Goal: Information Seeking & Learning: Find specific fact

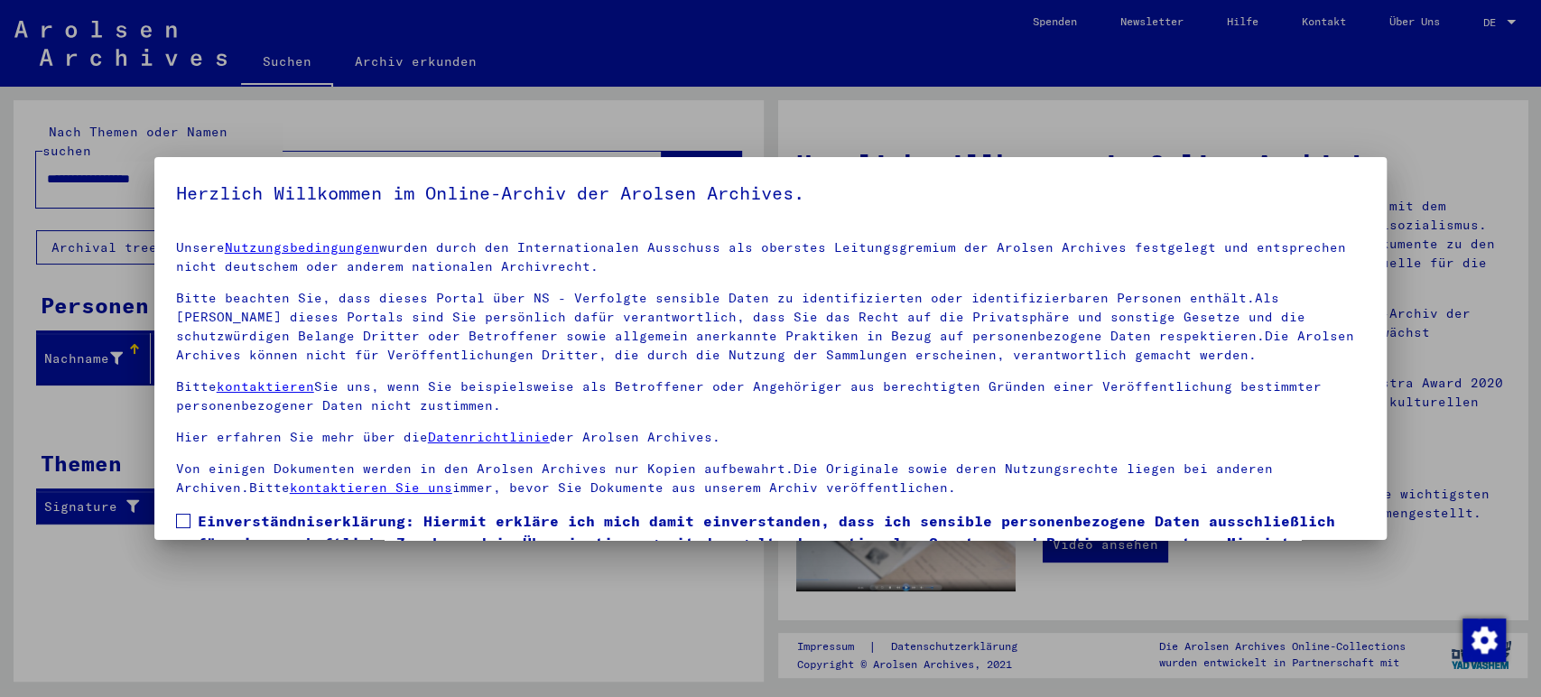
scroll to position [99, 0]
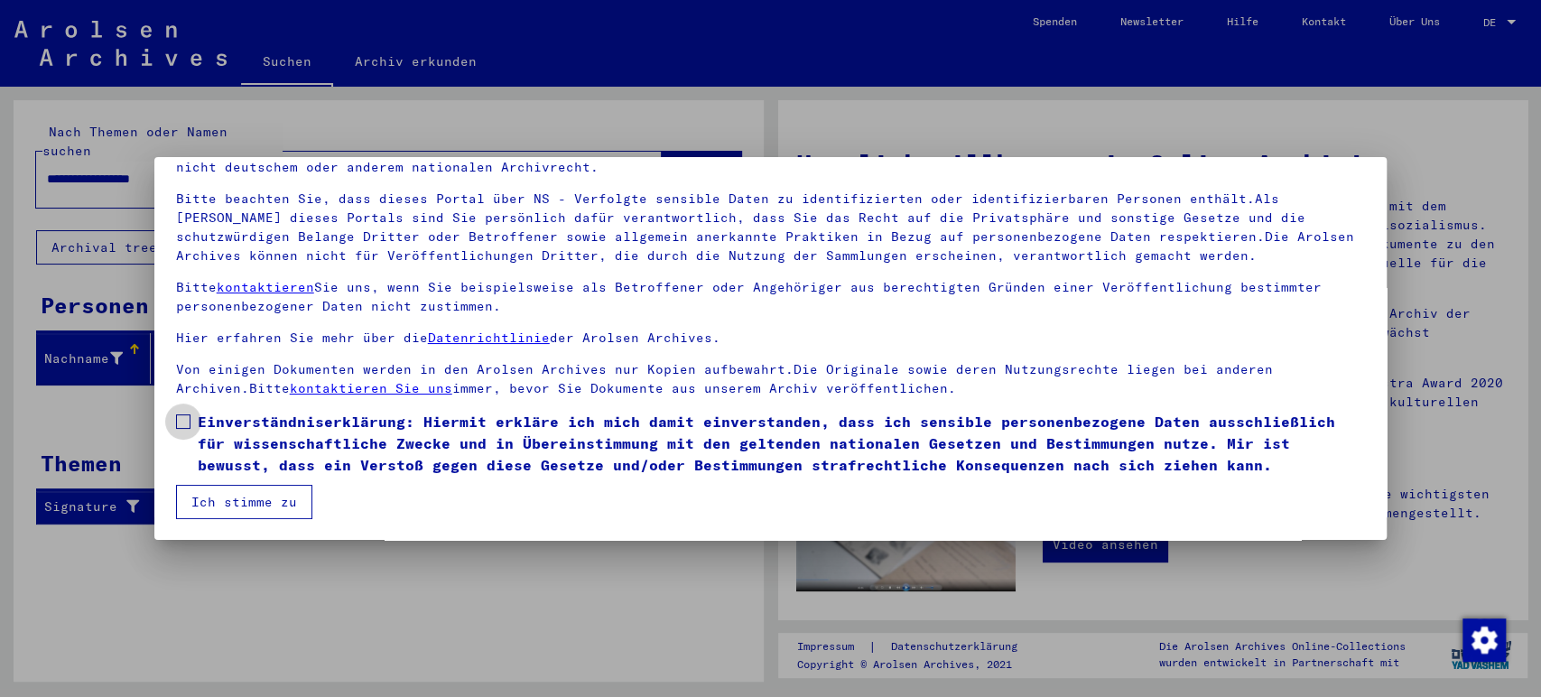
click at [181, 425] on span at bounding box center [183, 421] width 14 height 14
click at [218, 494] on button "Ich stimme zu" at bounding box center [244, 502] width 136 height 34
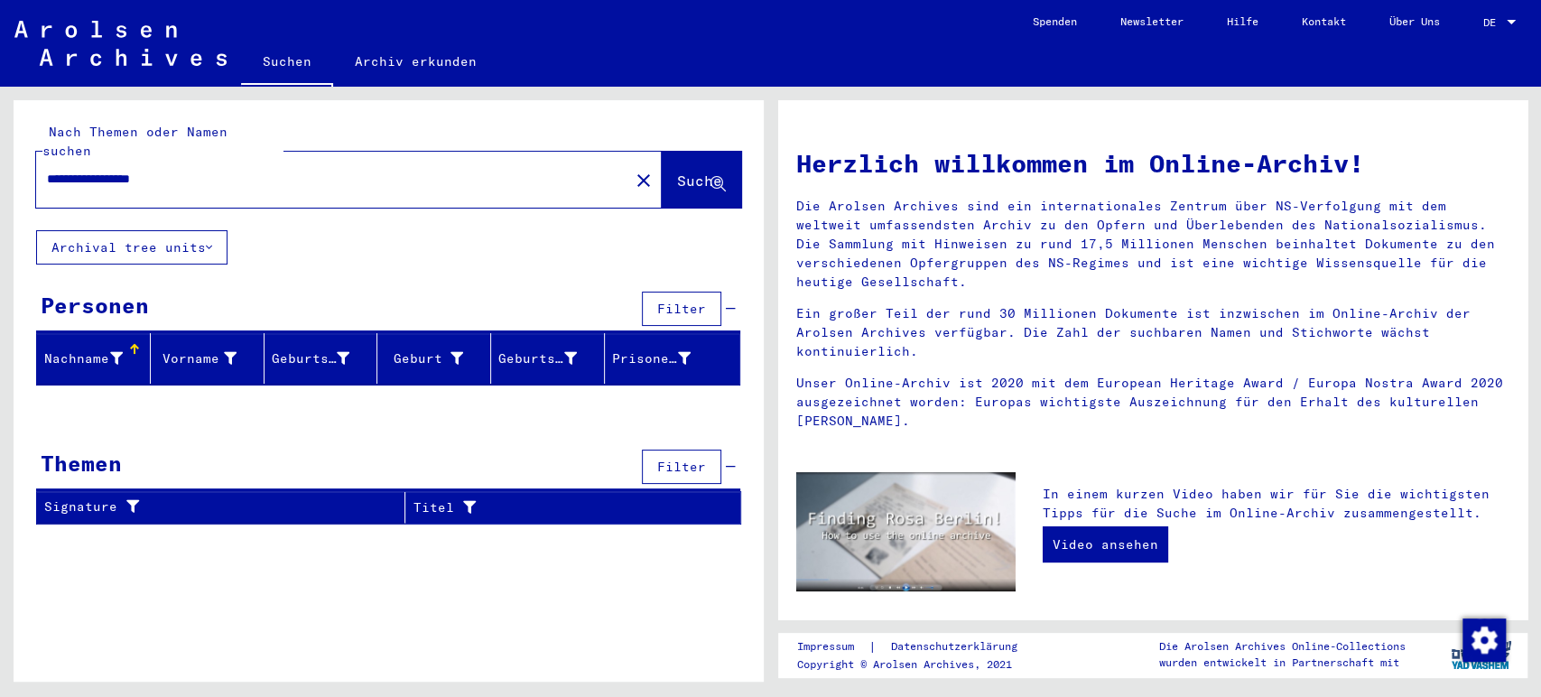
click at [139, 170] on input "**********" at bounding box center [327, 179] width 561 height 19
type input "**********"
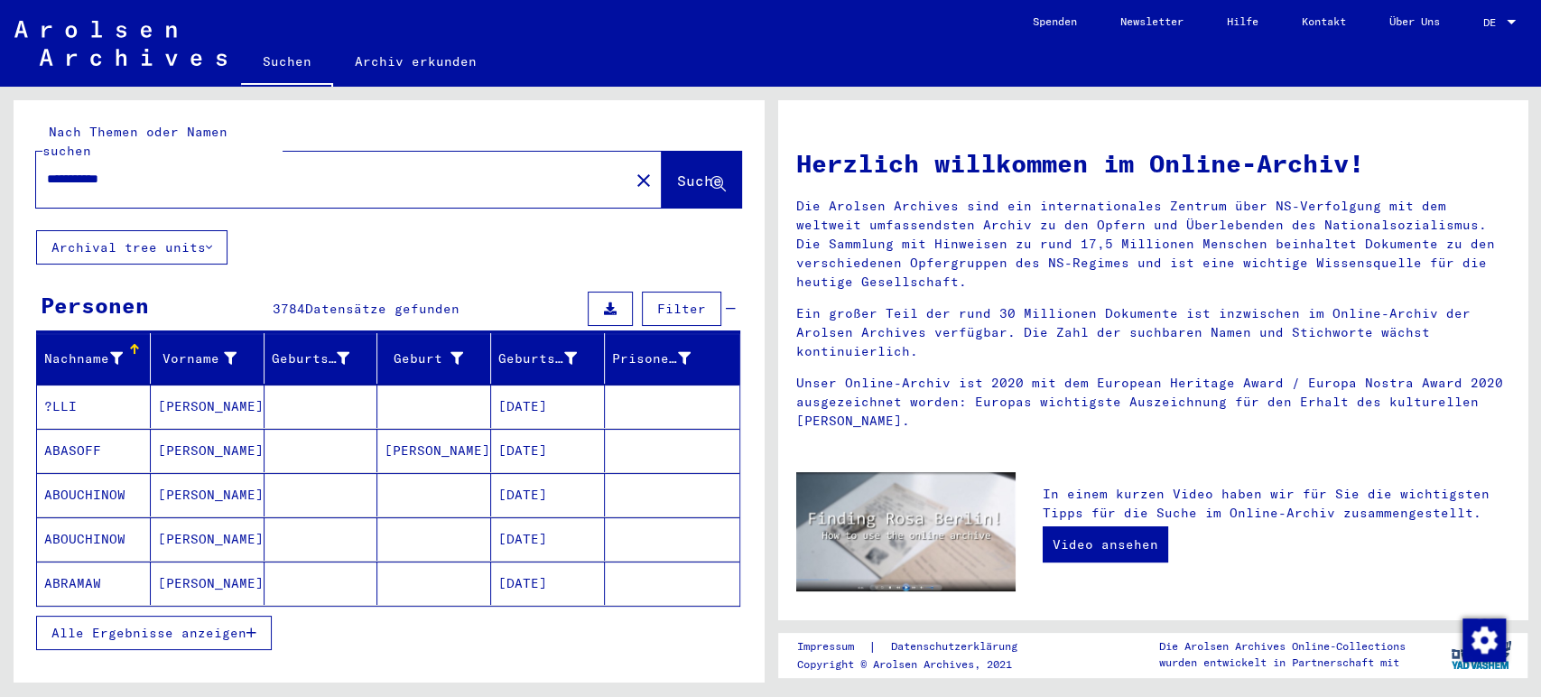
click at [256, 616] on button "Alle Ergebnisse anzeigen" at bounding box center [154, 633] width 236 height 34
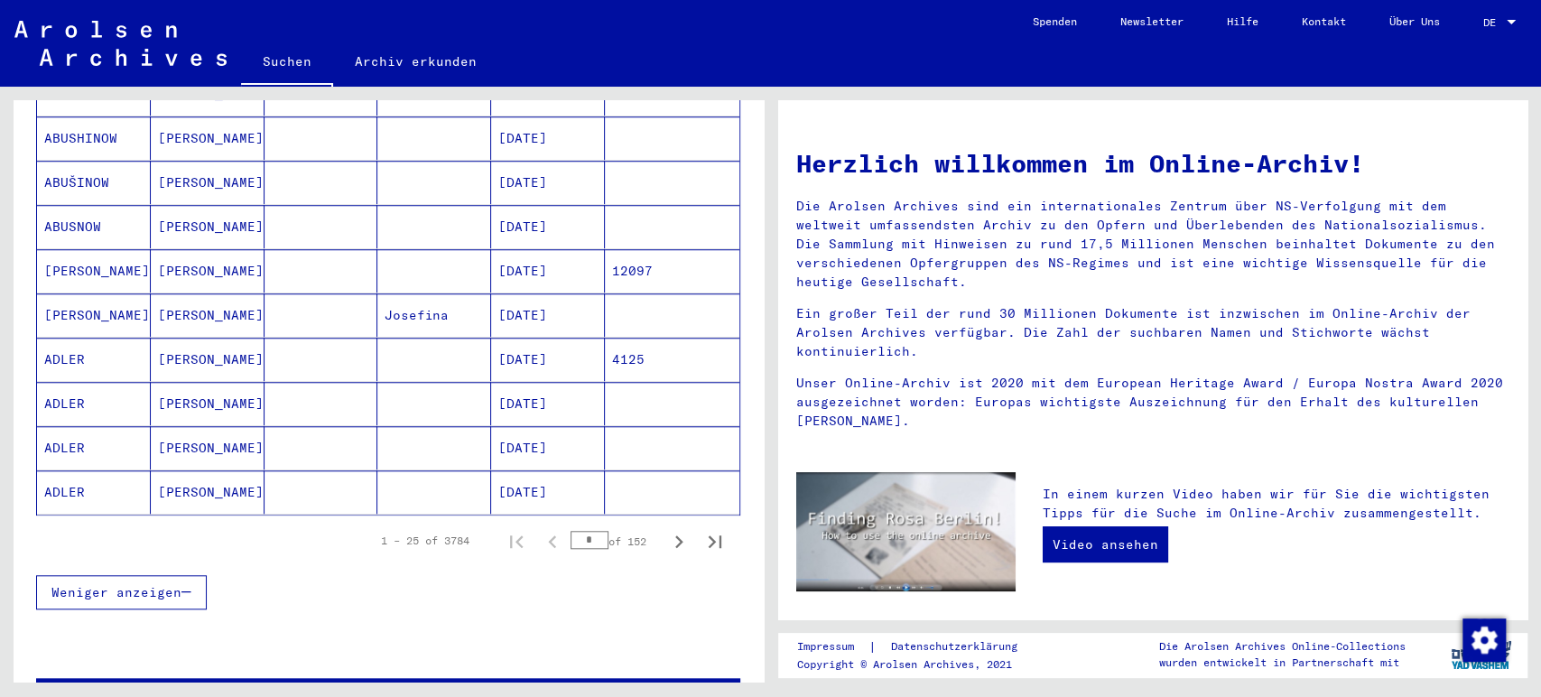
scroll to position [998, 0]
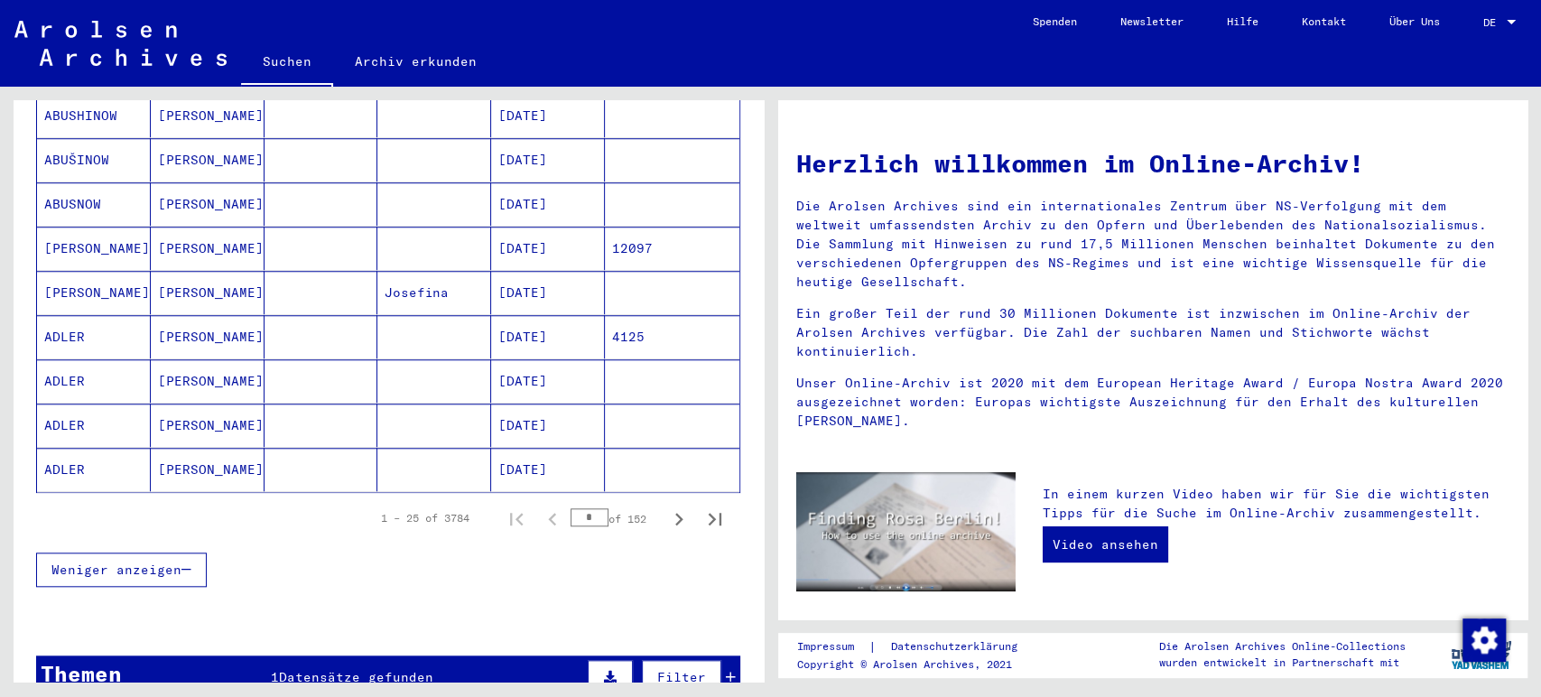
click at [573, 508] on input "*" at bounding box center [589, 517] width 38 height 18
type input "*"
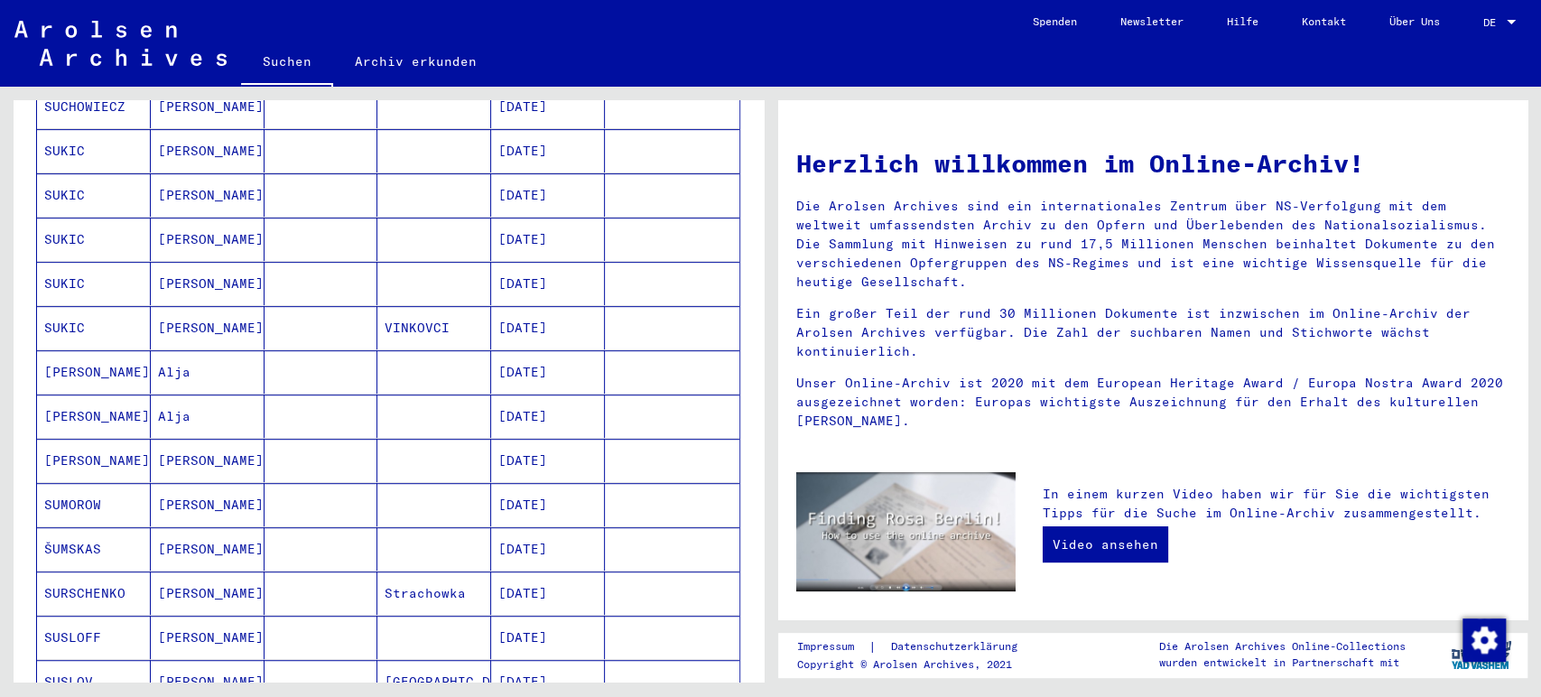
scroll to position [0, 0]
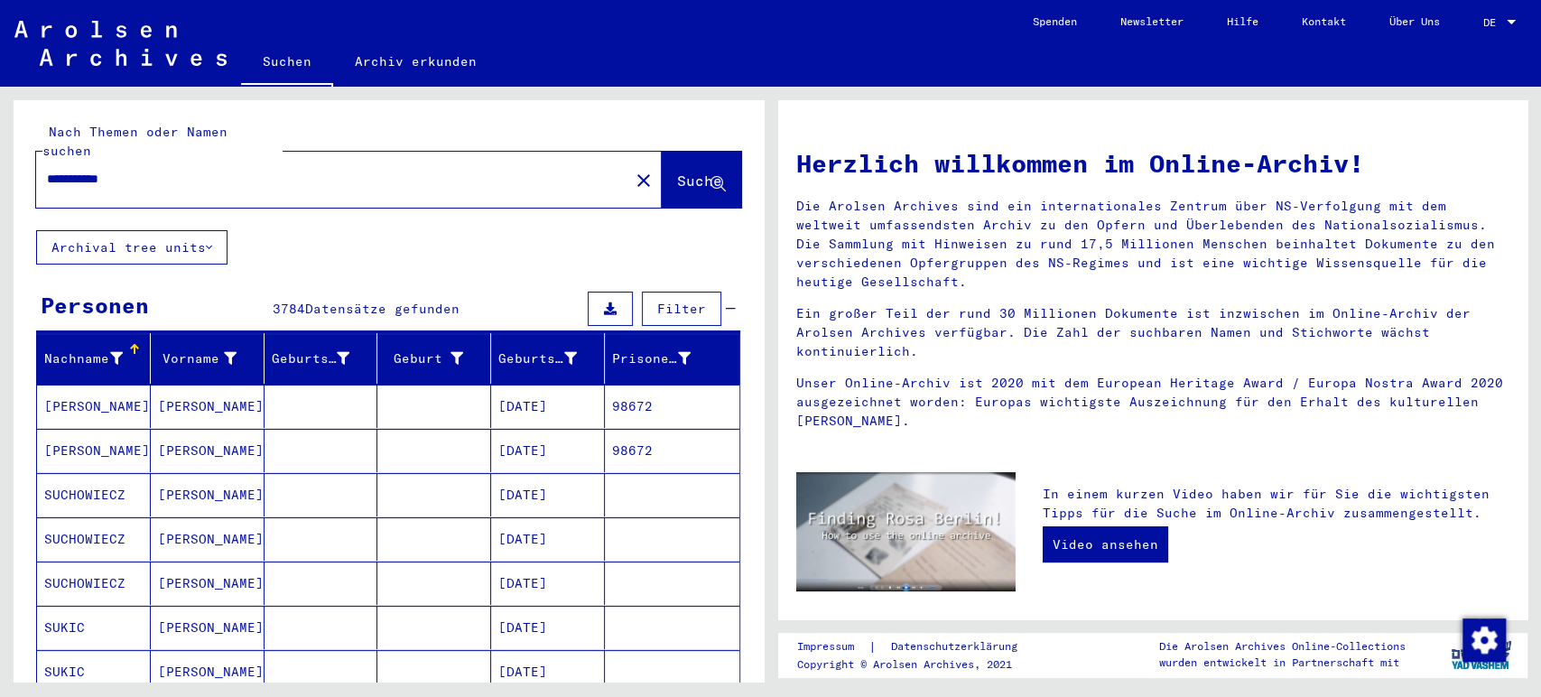
click at [773, 569] on div "Herzlich willkommen im Online-Archiv! Die Arolsen Archives sind ein internation…" at bounding box center [1156, 384] width 770 height 595
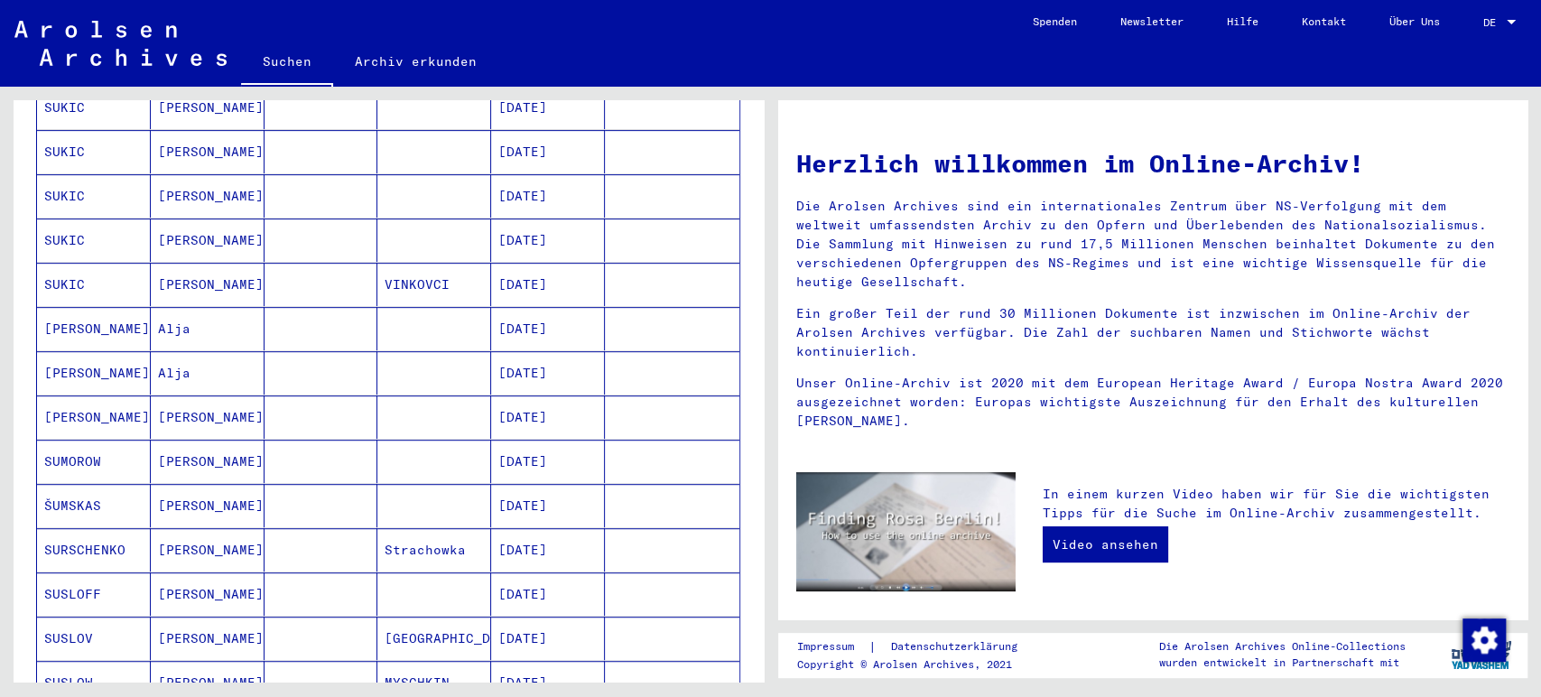
scroll to position [1041, 0]
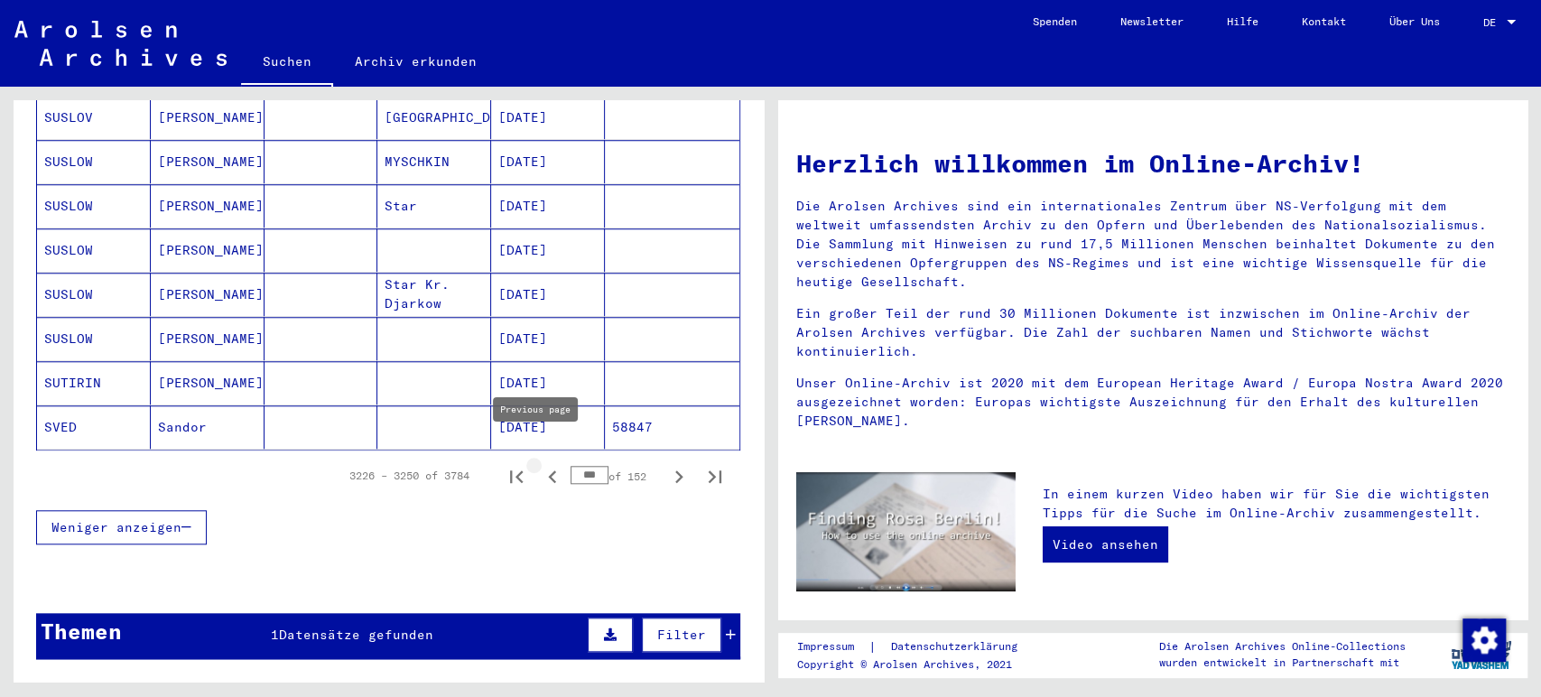
click at [548, 470] on icon "Previous page" at bounding box center [552, 476] width 8 height 13
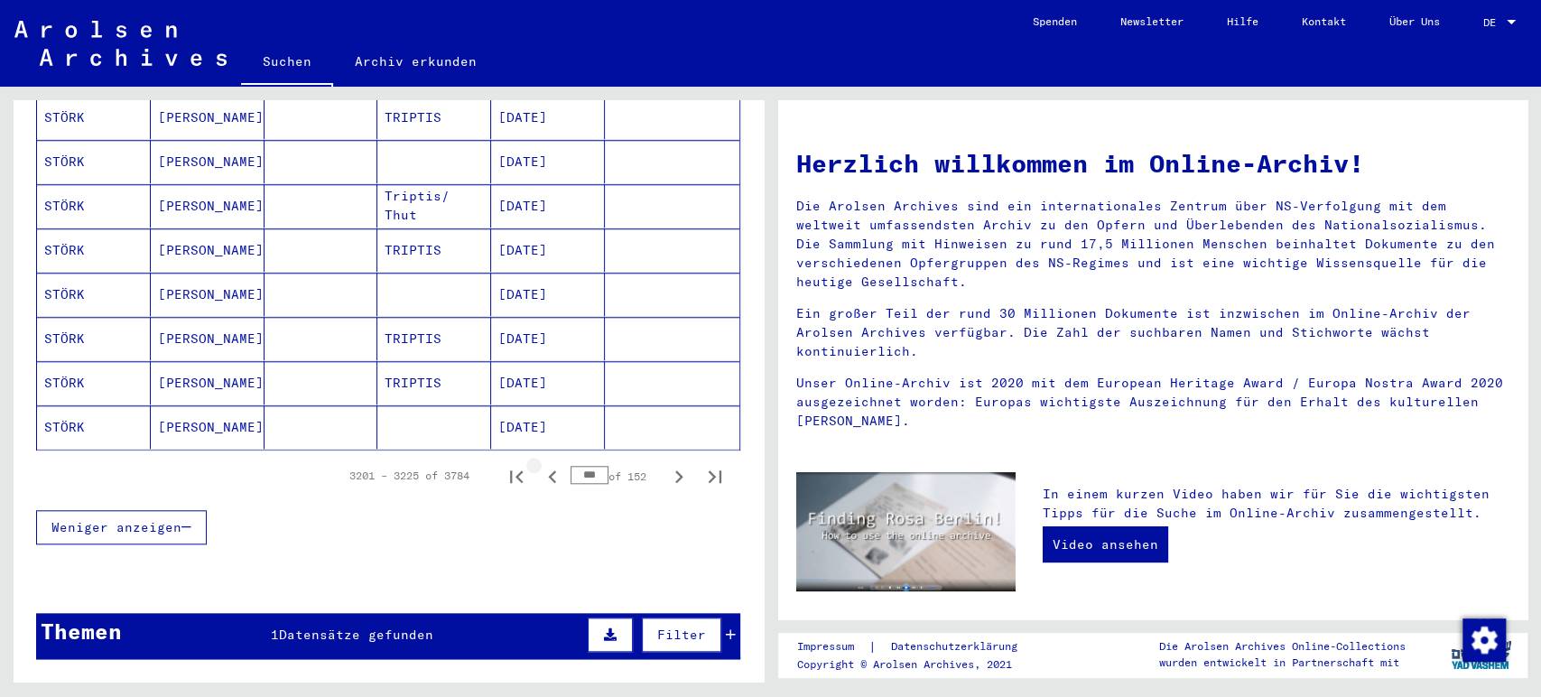
click at [548, 470] on icon "Previous page" at bounding box center [552, 476] width 8 height 13
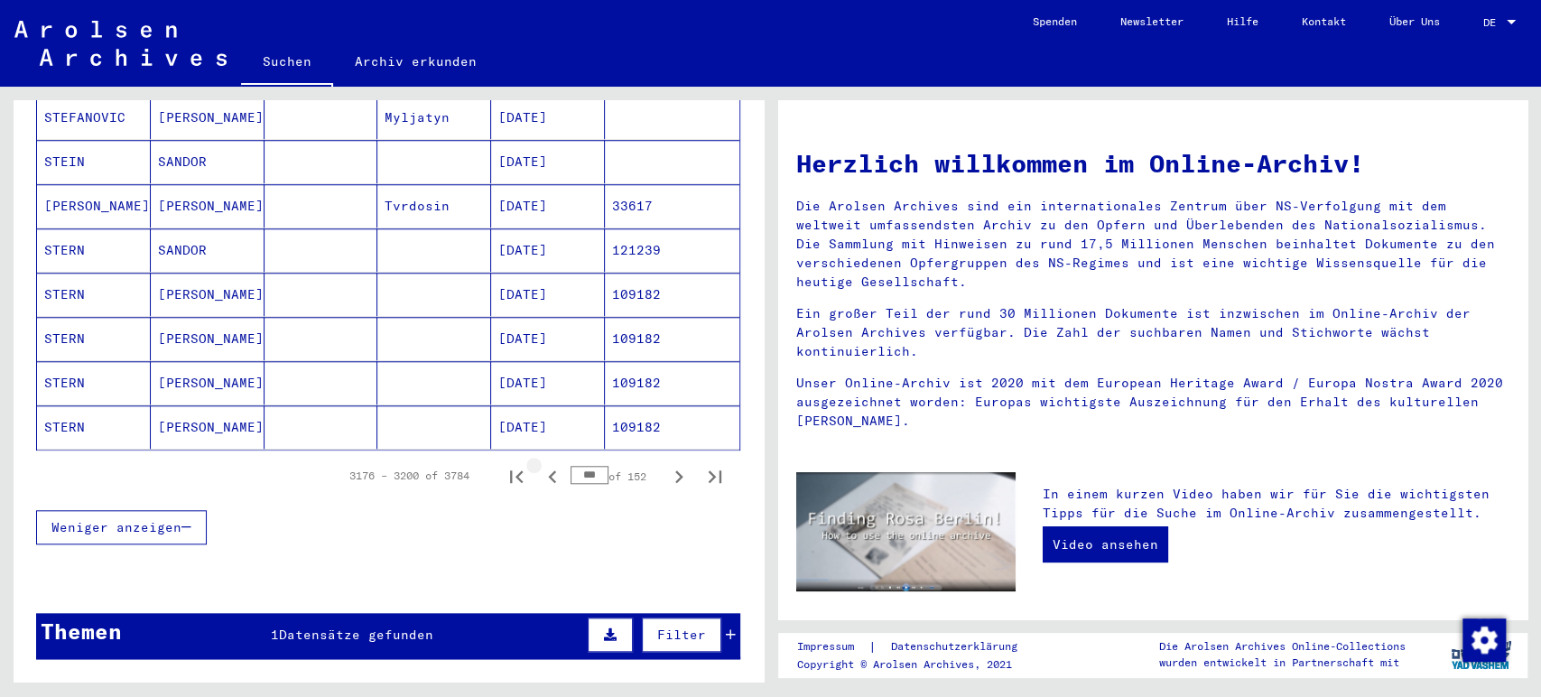
click at [548, 470] on icon "Previous page" at bounding box center [552, 476] width 8 height 13
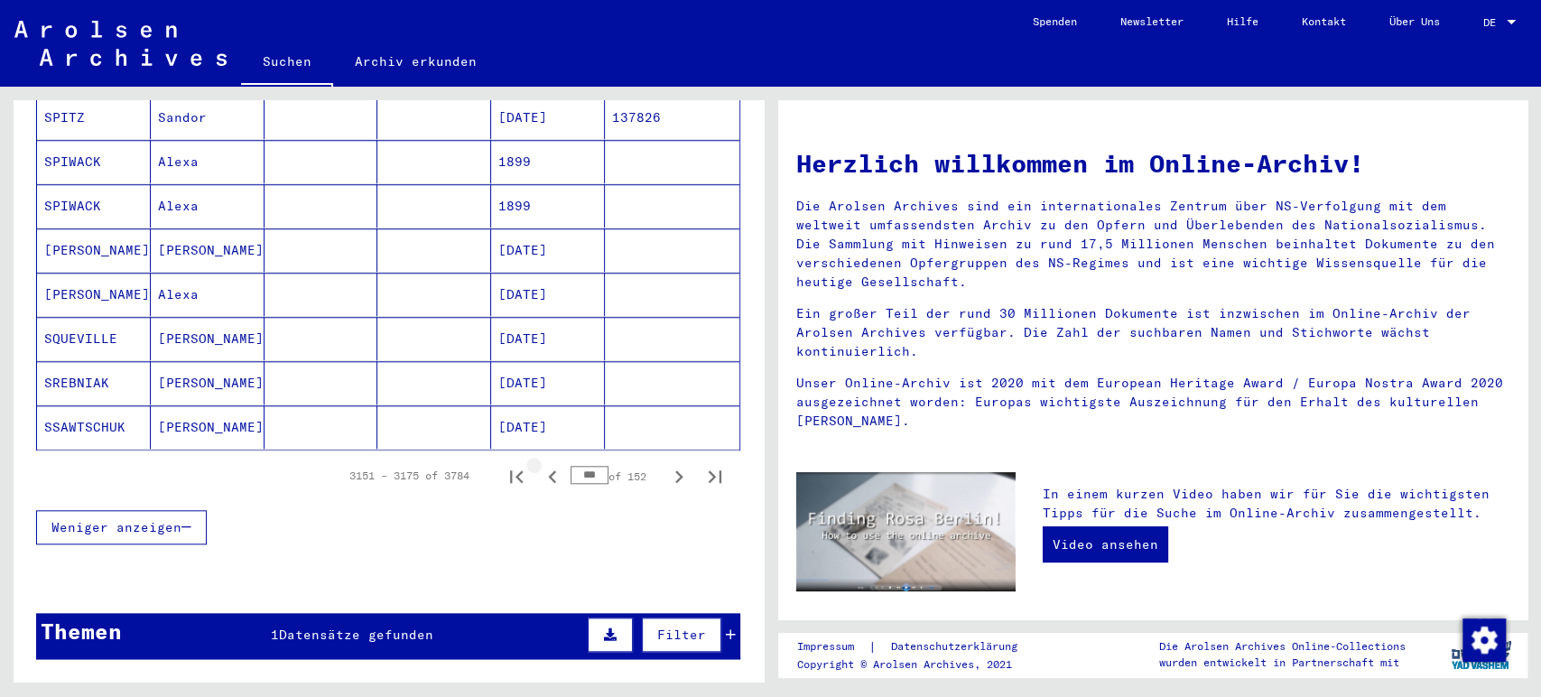
click at [548, 470] on icon "Previous page" at bounding box center [552, 476] width 8 height 13
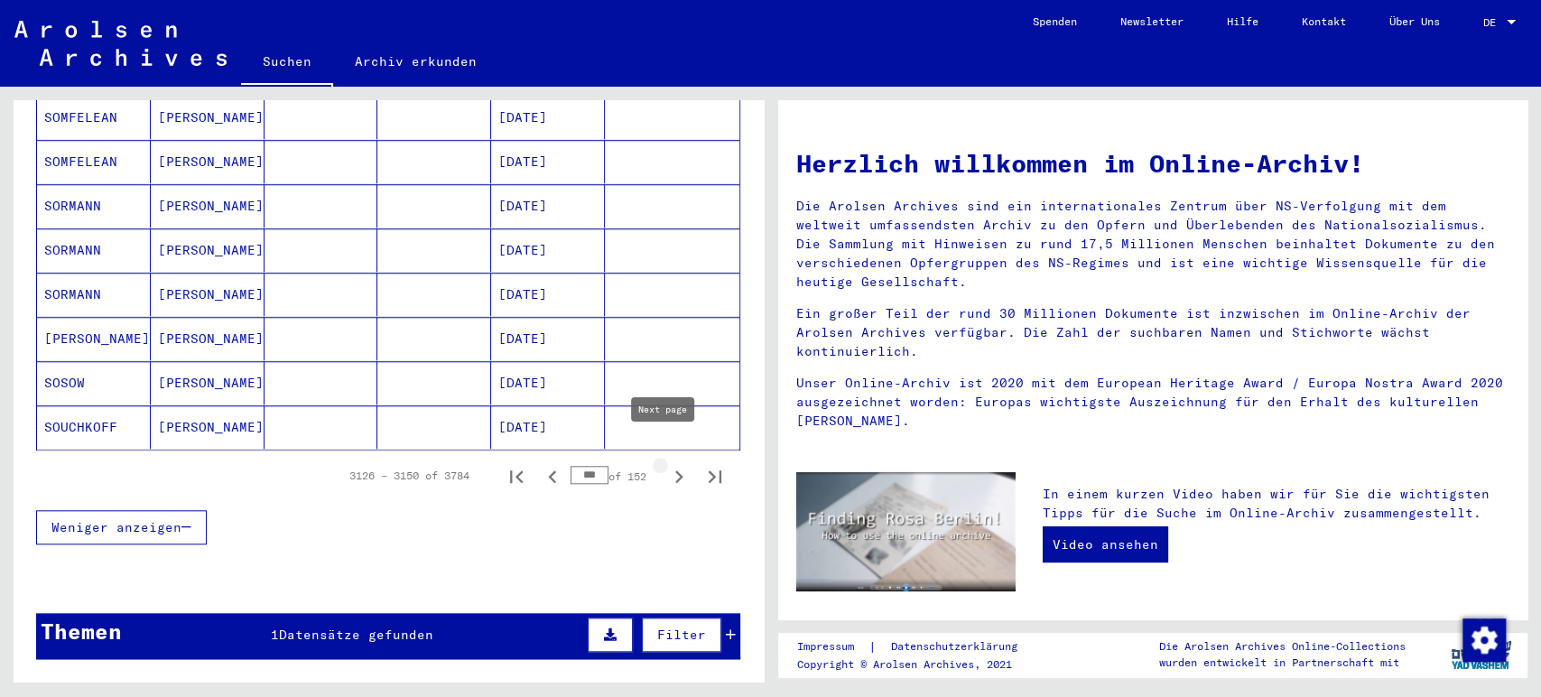
click at [666, 464] on icon "Next page" at bounding box center [678, 476] width 25 height 25
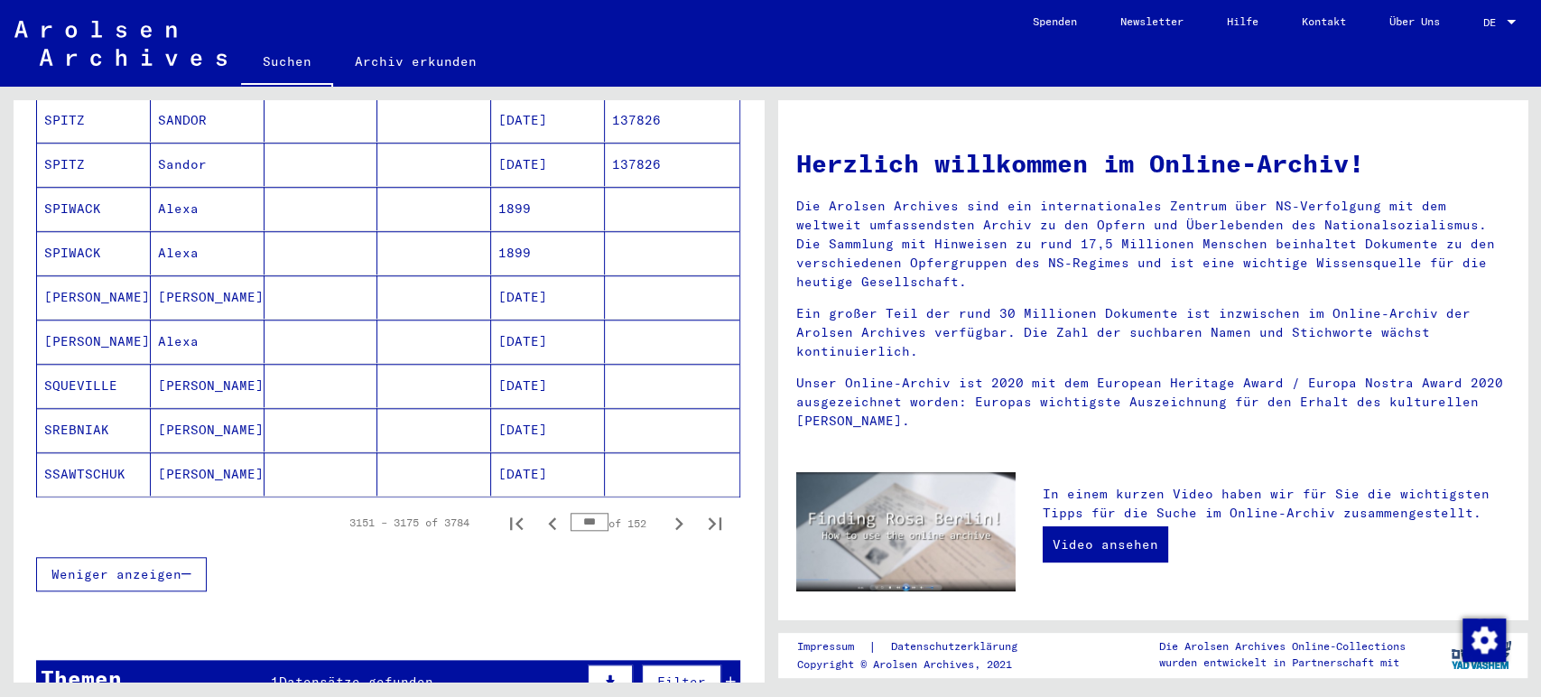
scroll to position [1067, 0]
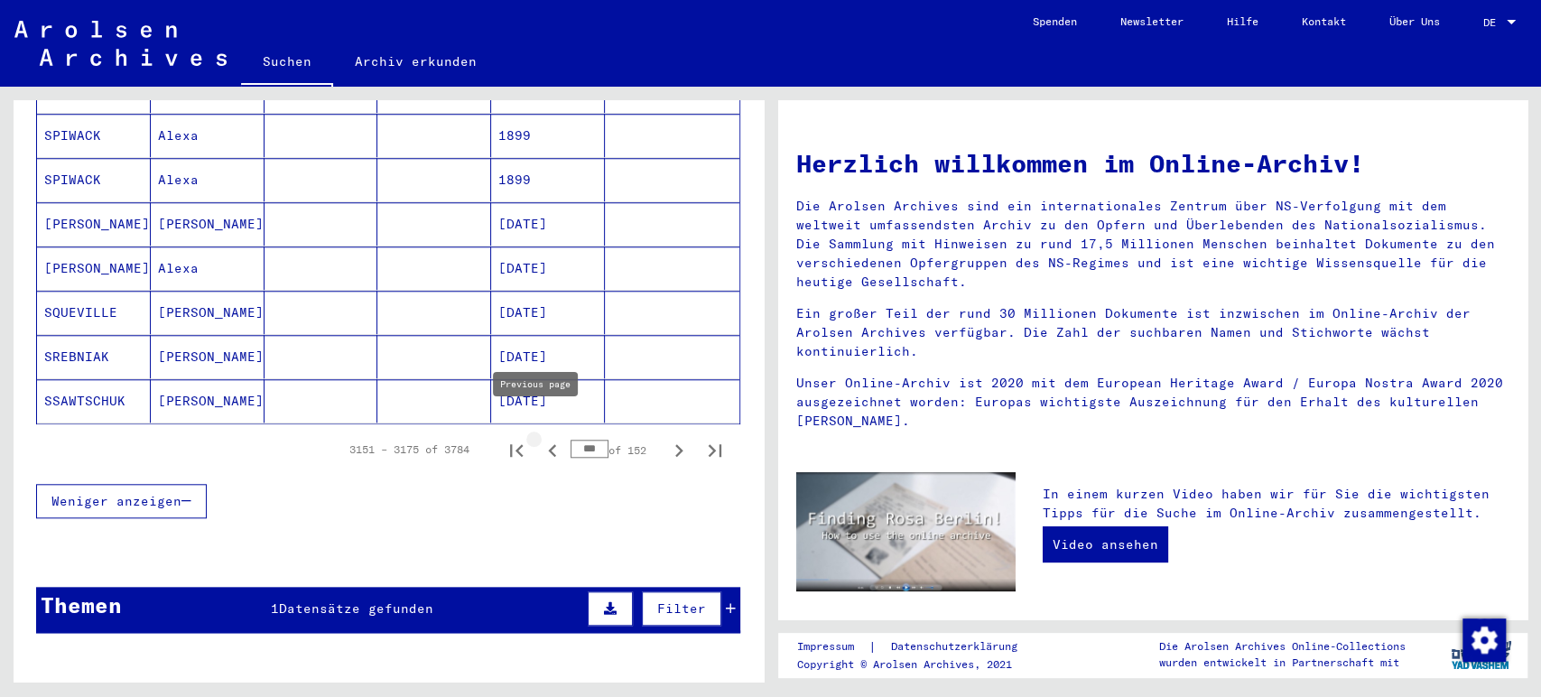
click at [548, 444] on icon "Previous page" at bounding box center [552, 450] width 8 height 13
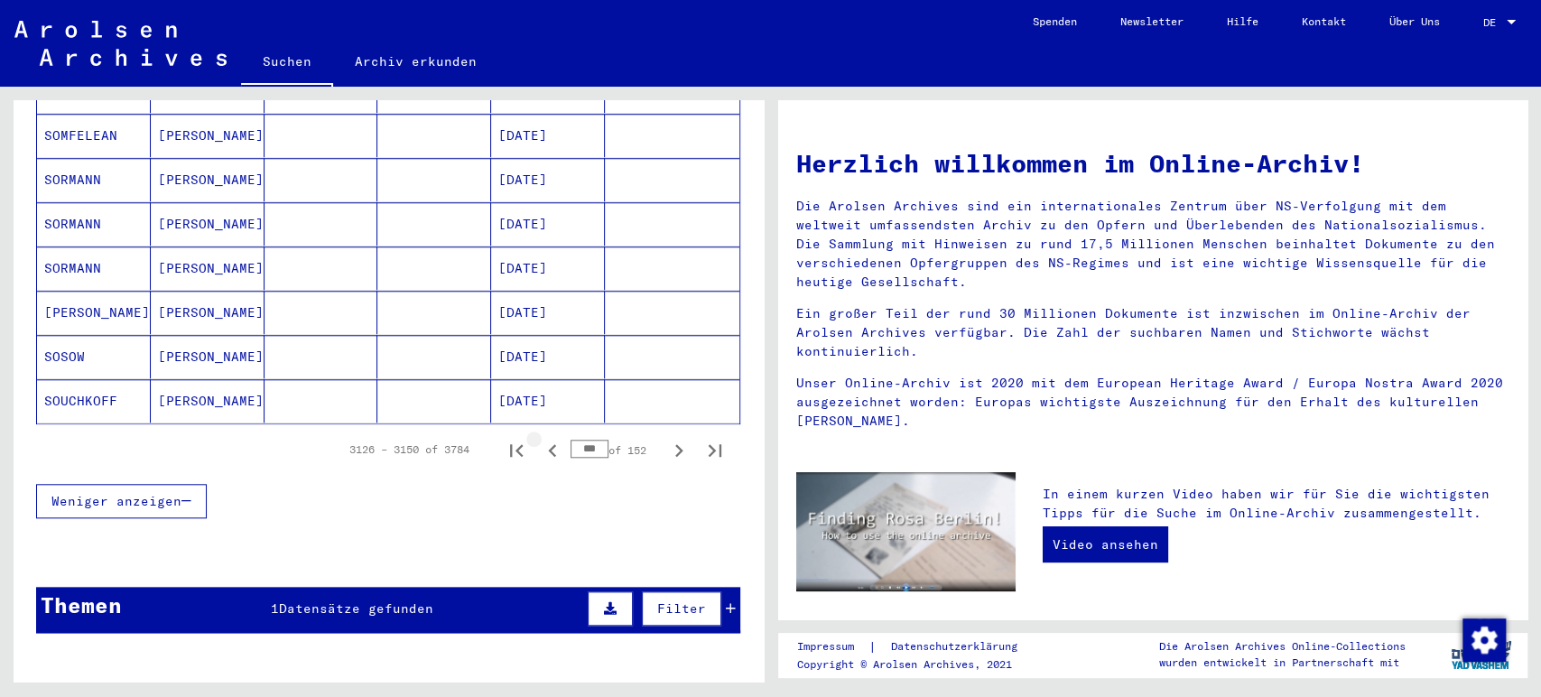
click at [548, 444] on icon "Previous page" at bounding box center [552, 450] width 8 height 13
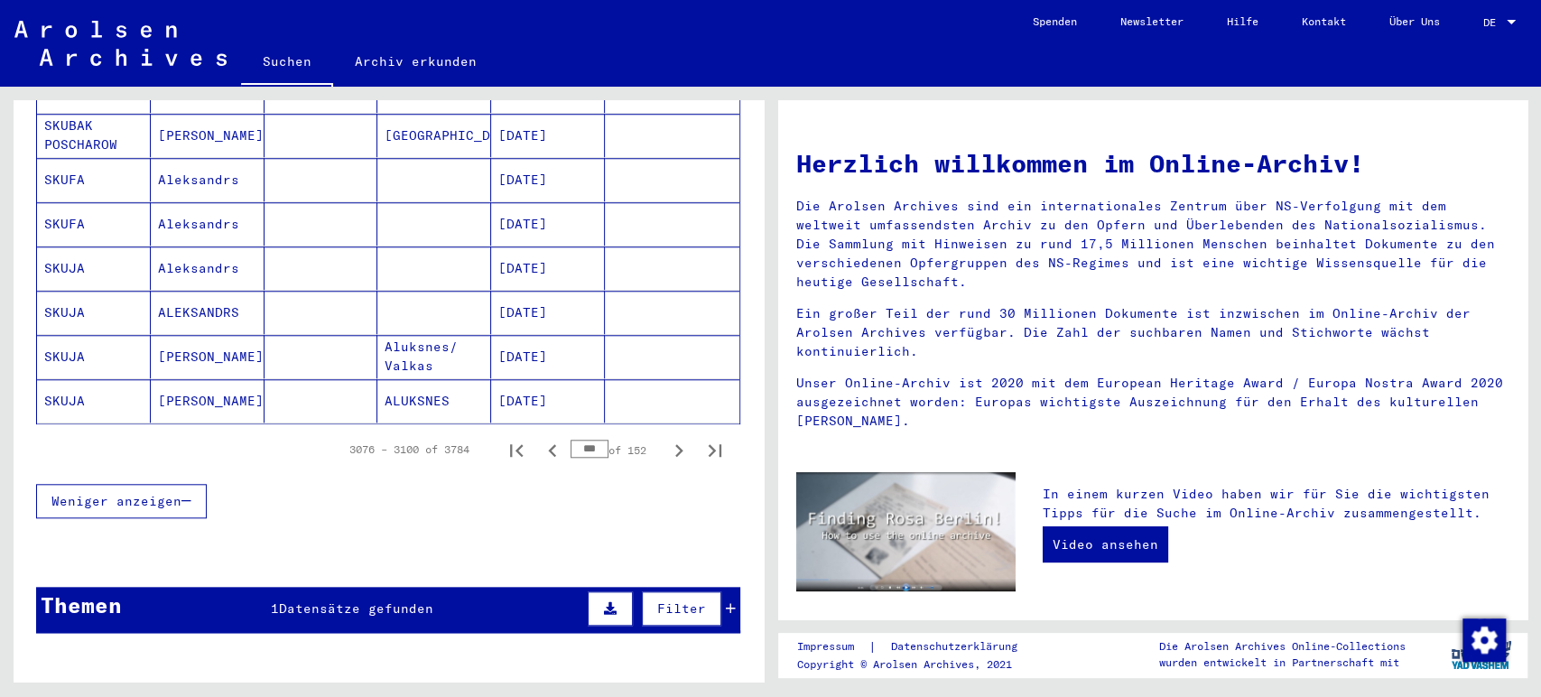
click at [548, 444] on icon "Previous page" at bounding box center [552, 450] width 8 height 13
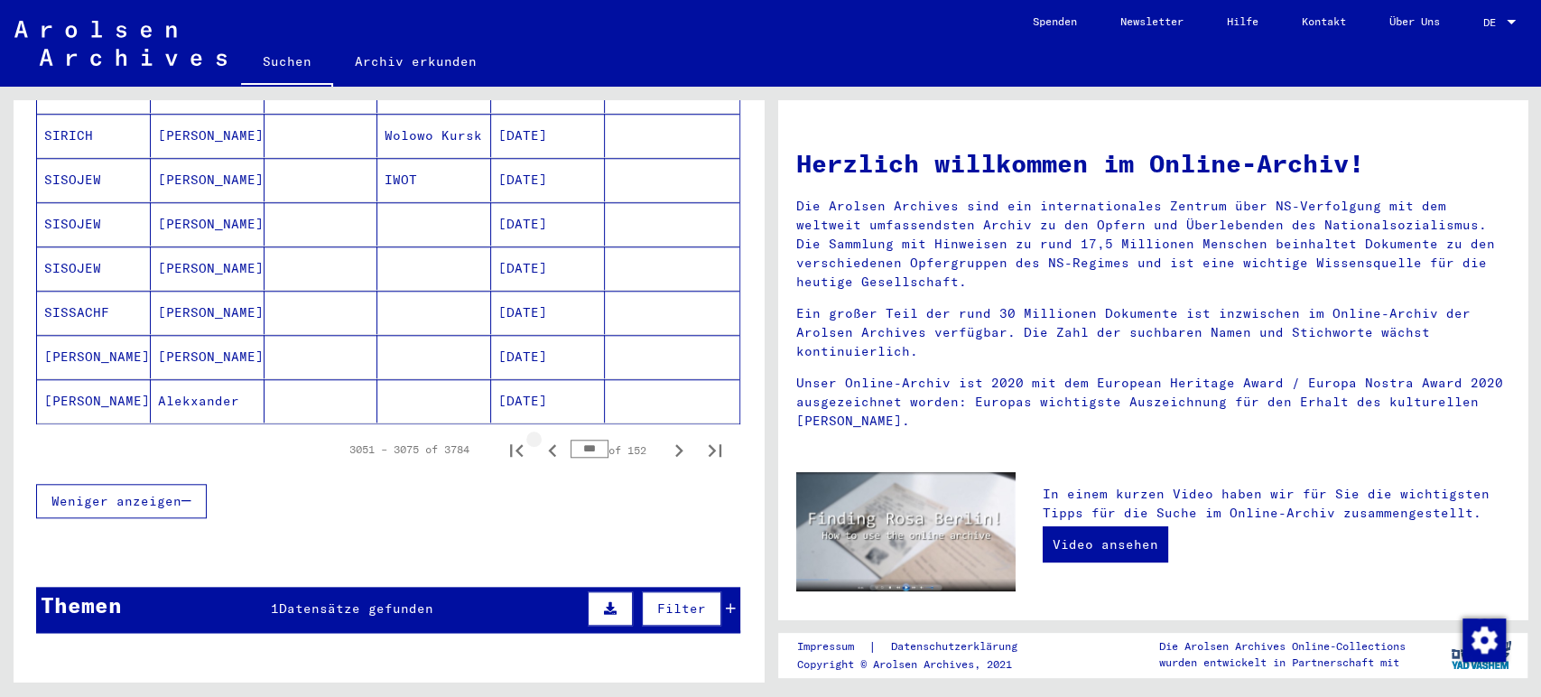
click at [548, 444] on icon "Previous page" at bounding box center [552, 450] width 8 height 13
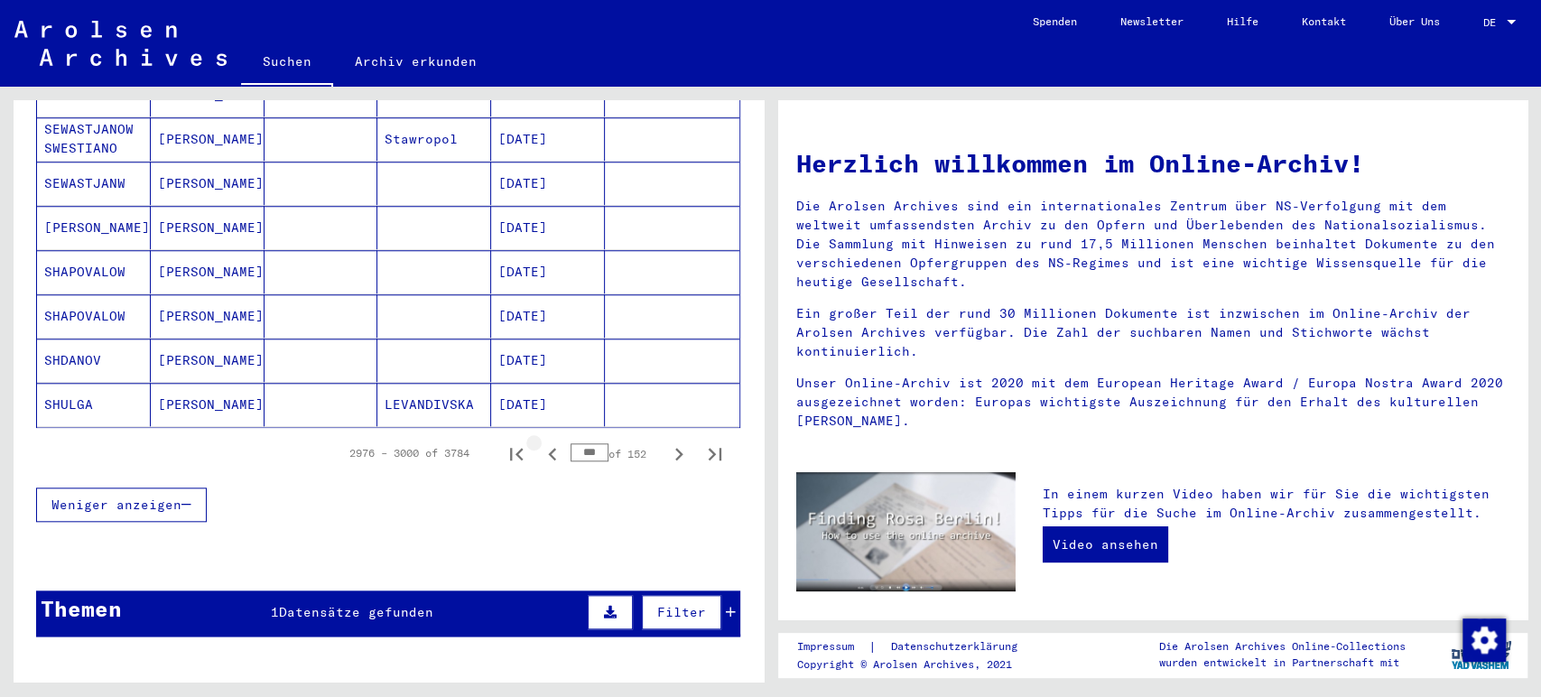
scroll to position [1070, 0]
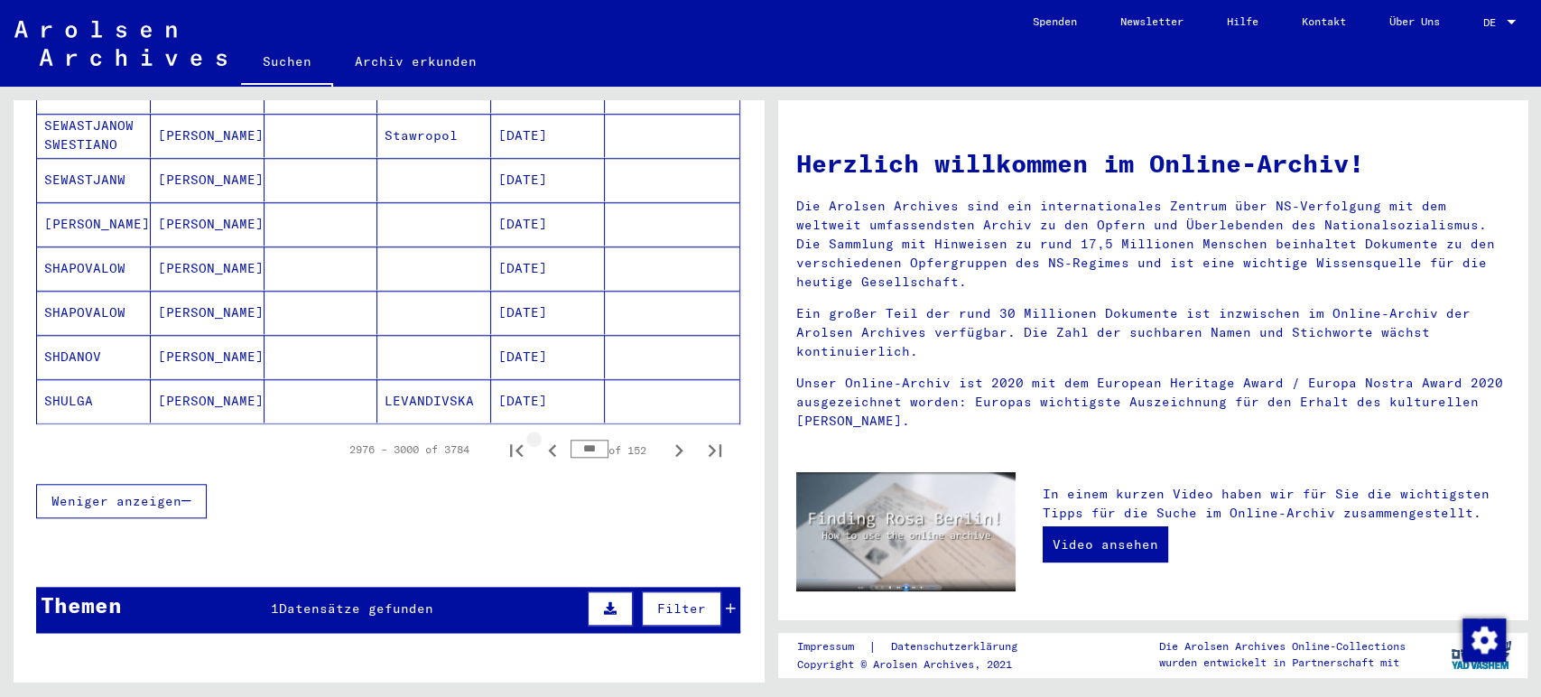
click at [548, 444] on icon "Previous page" at bounding box center [552, 450] width 8 height 13
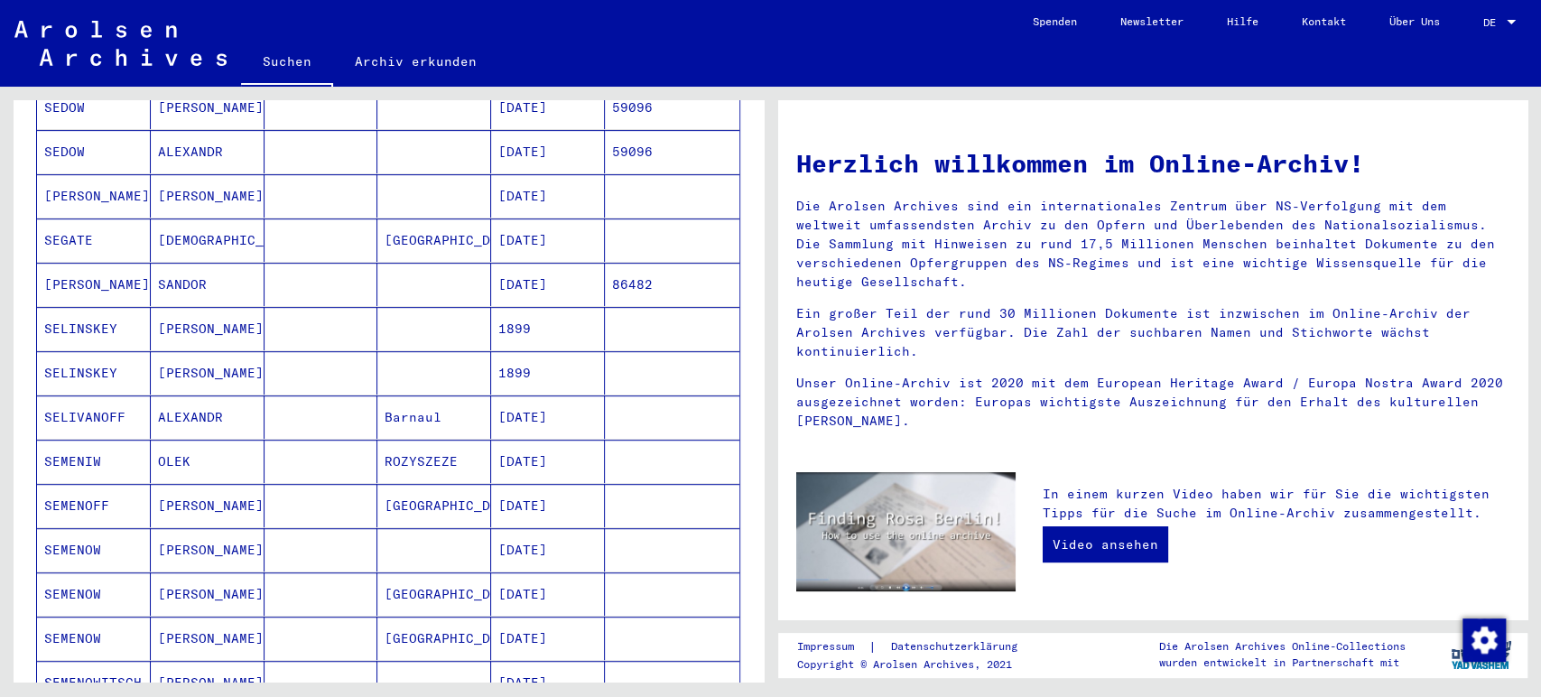
scroll to position [1041, 0]
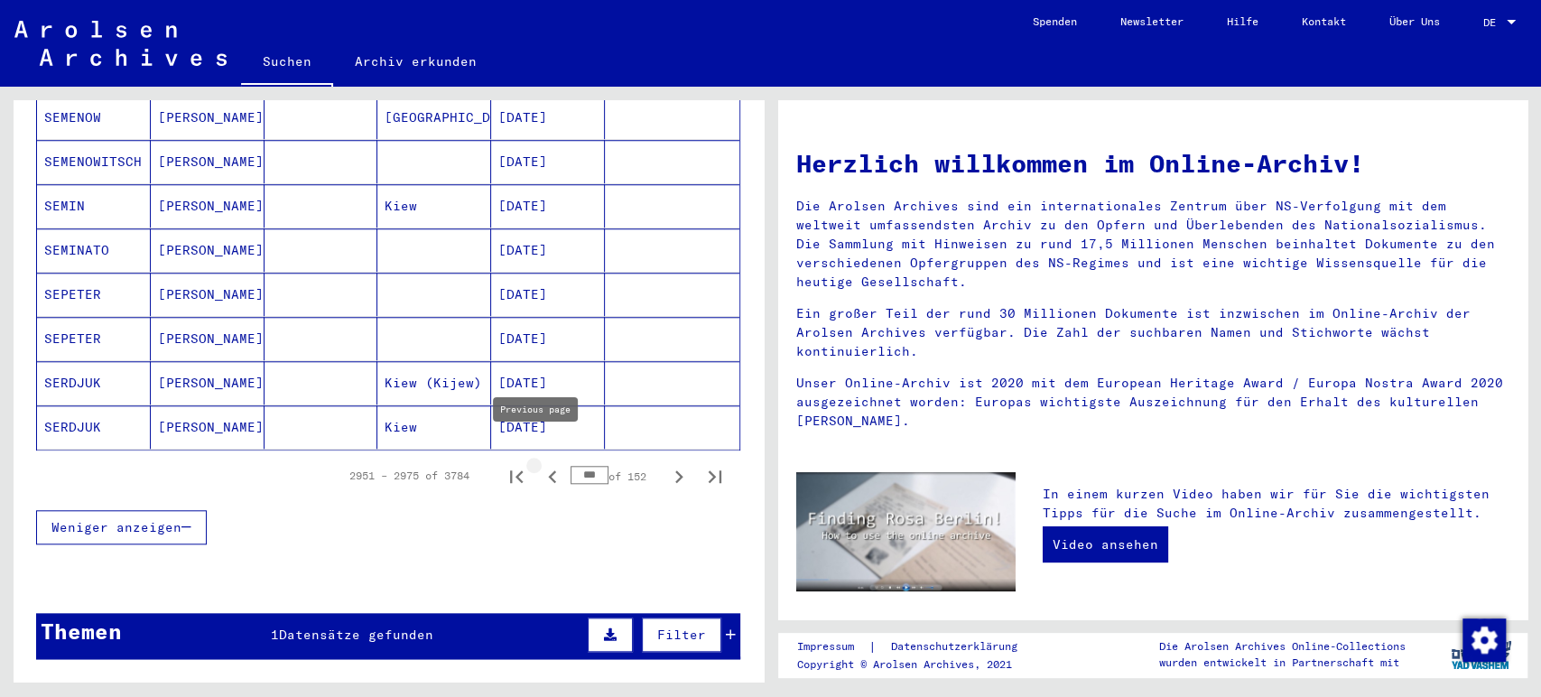
click at [540, 464] on icon "Previous page" at bounding box center [552, 476] width 25 height 25
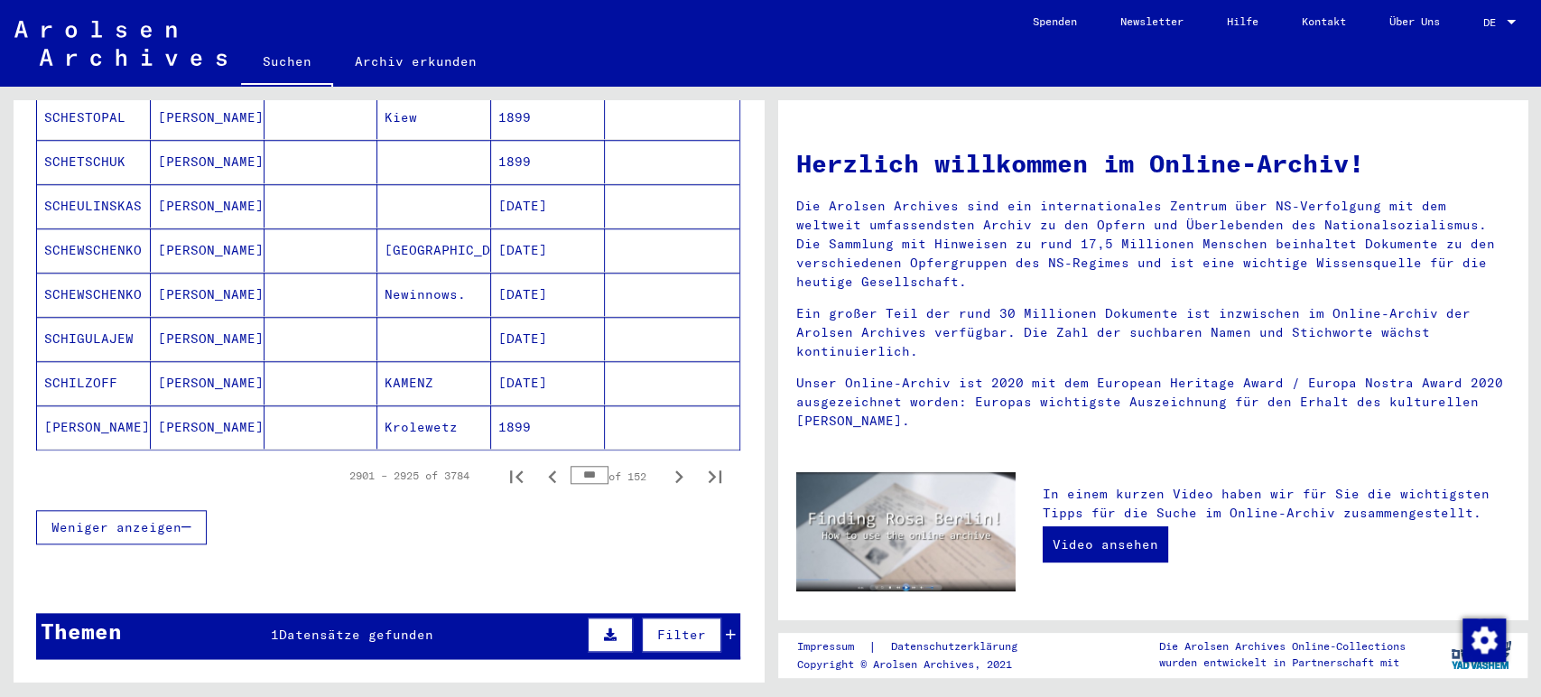
click at [540, 464] on icon "Previous page" at bounding box center [552, 476] width 25 height 25
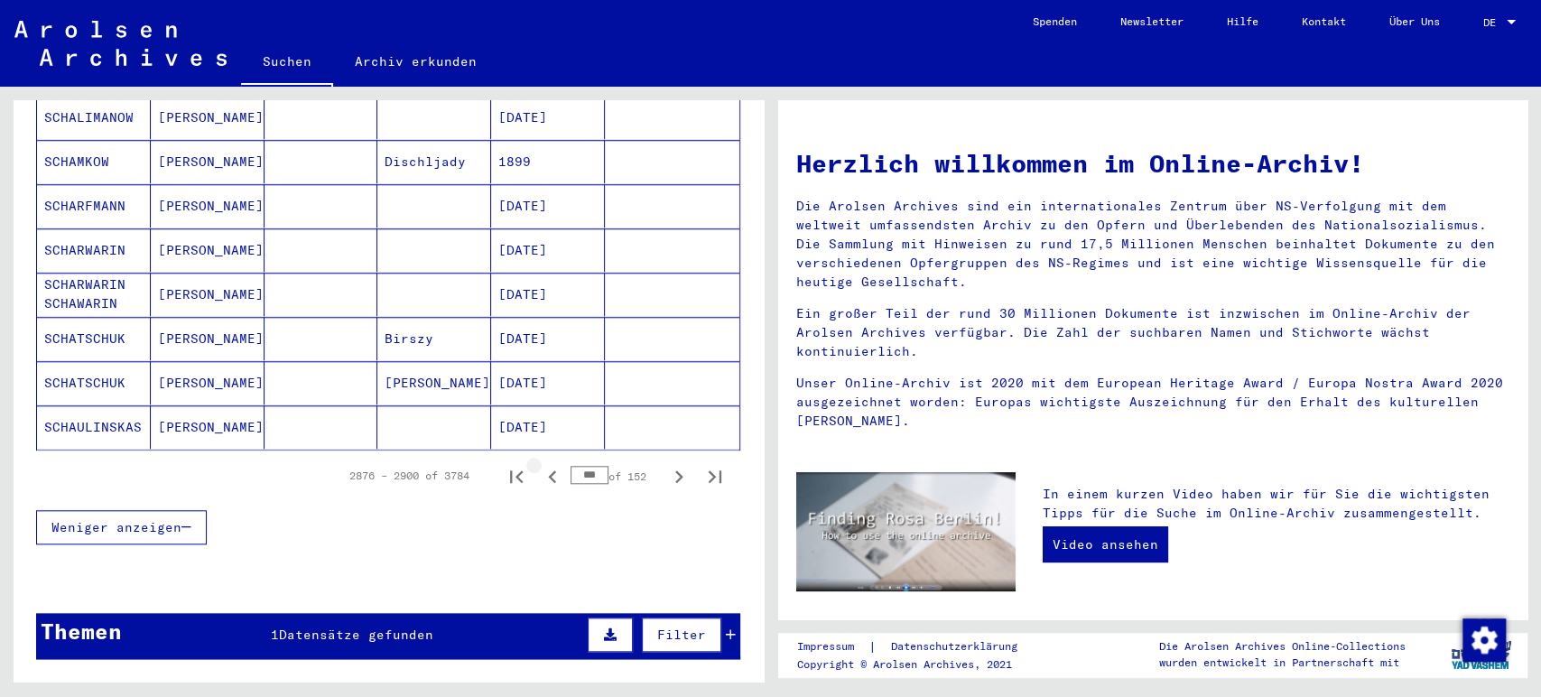
click at [540, 464] on icon "Previous page" at bounding box center [552, 476] width 25 height 25
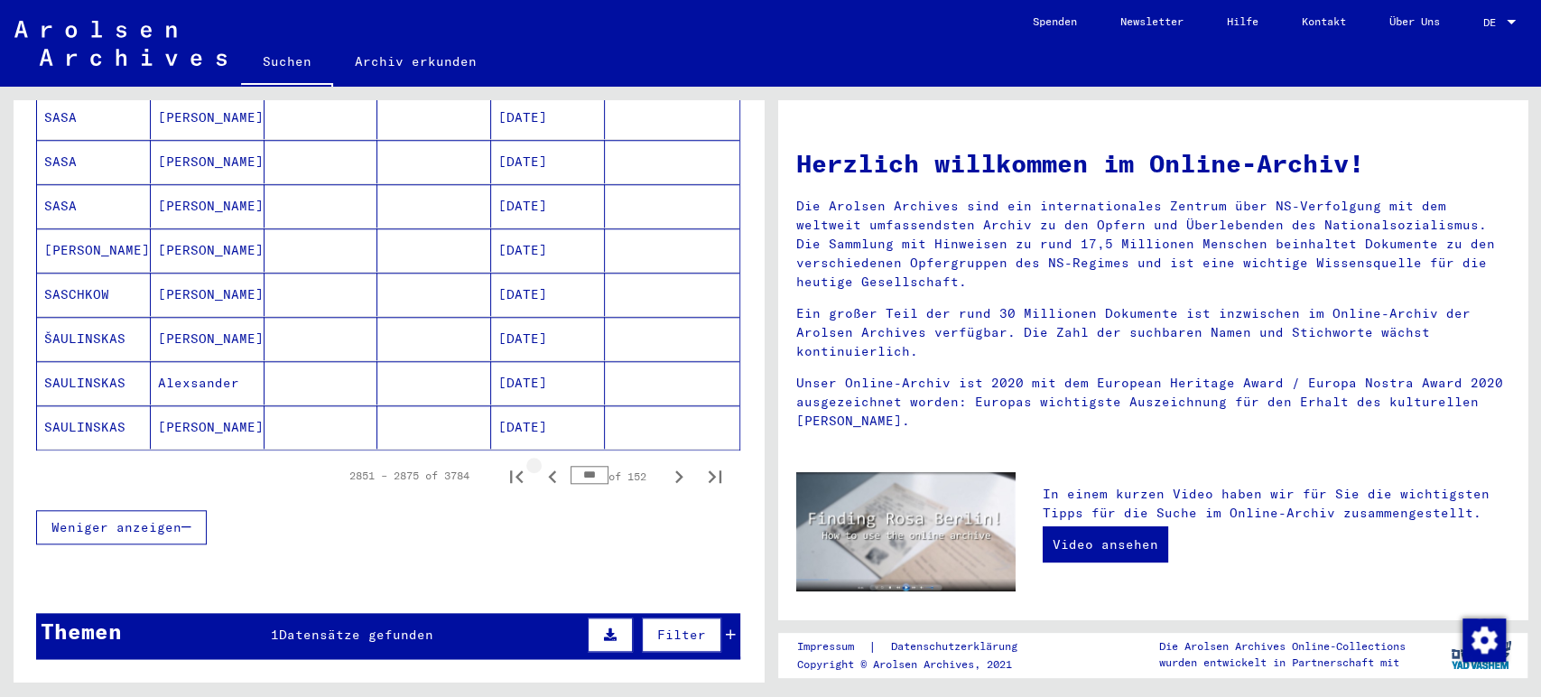
click at [540, 464] on icon "Previous page" at bounding box center [552, 476] width 25 height 25
click at [264, 412] on mat-cell at bounding box center [321, 426] width 114 height 43
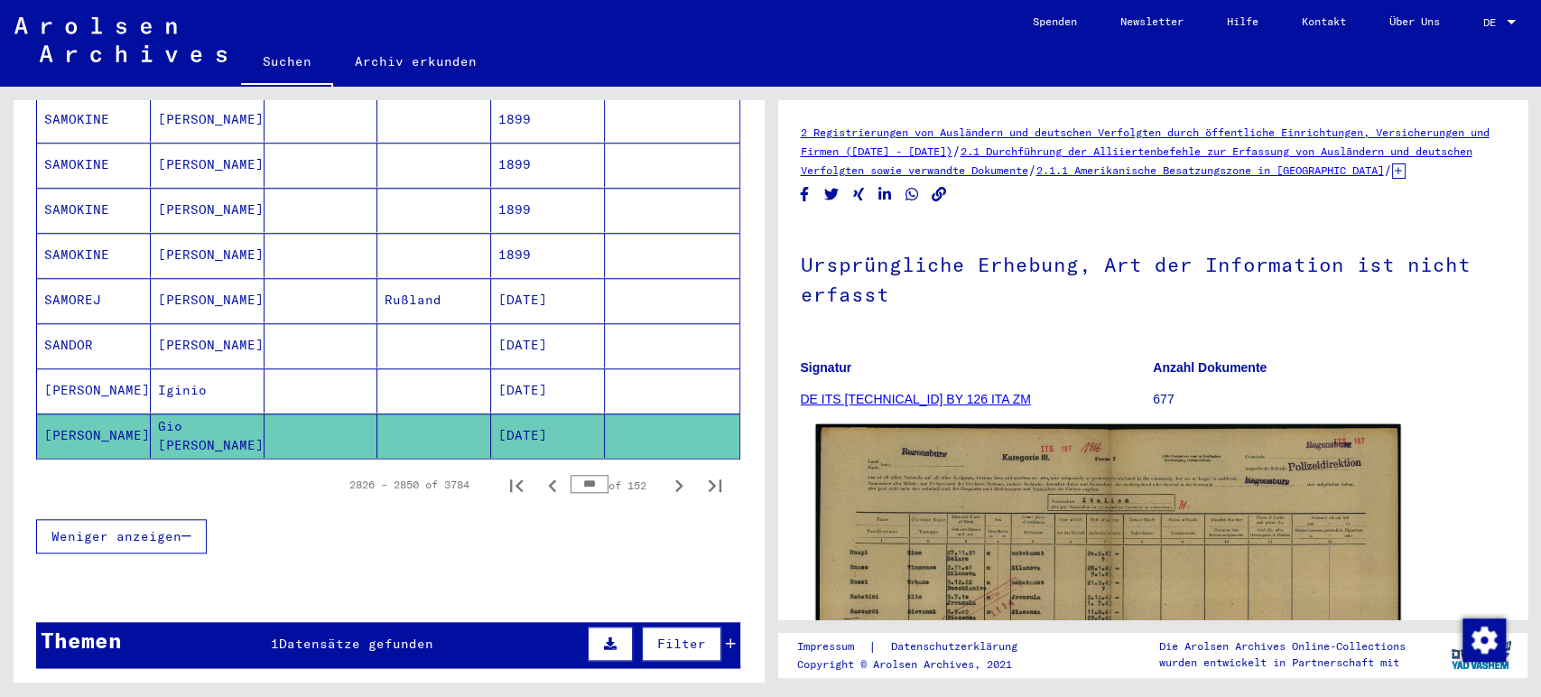
click at [904, 529] on img at bounding box center [1107, 630] width 584 height 413
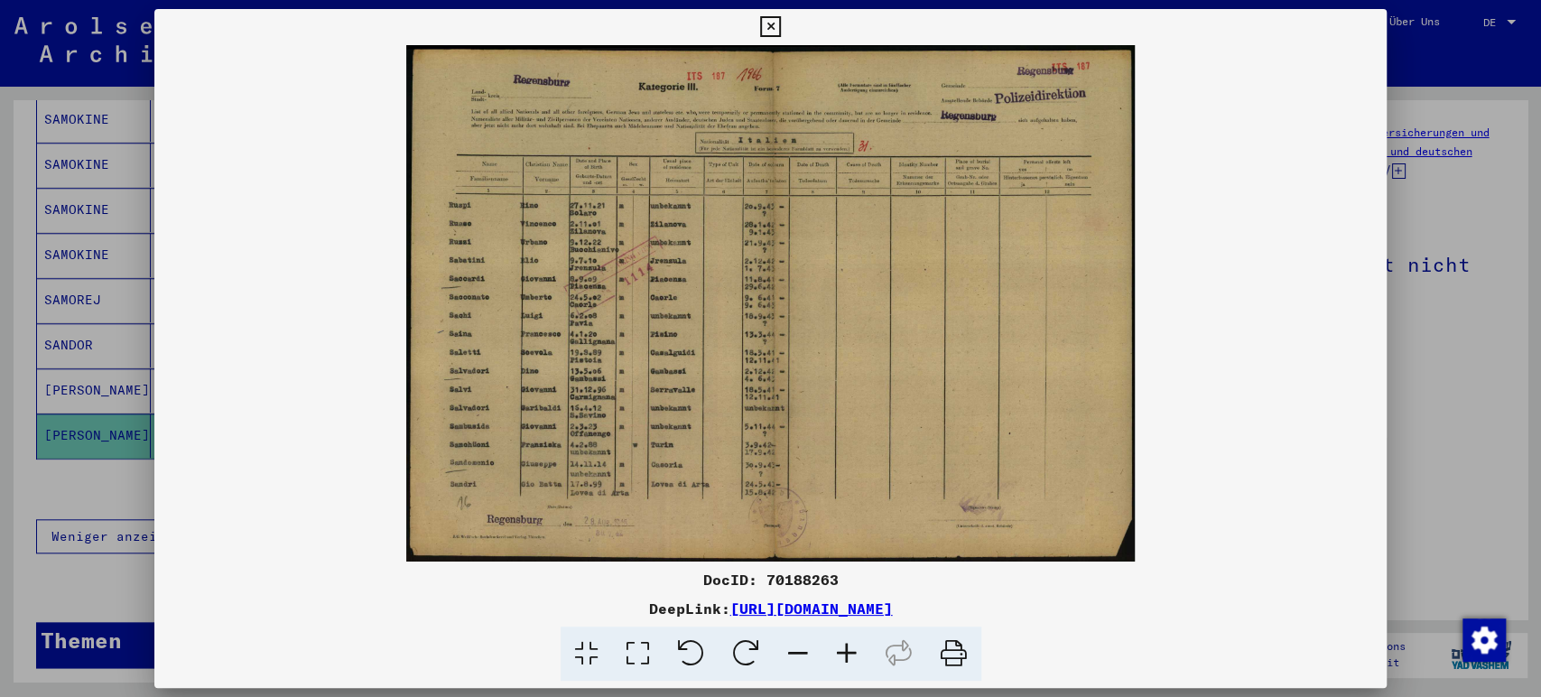
click at [844, 646] on icon at bounding box center [846, 653] width 49 height 55
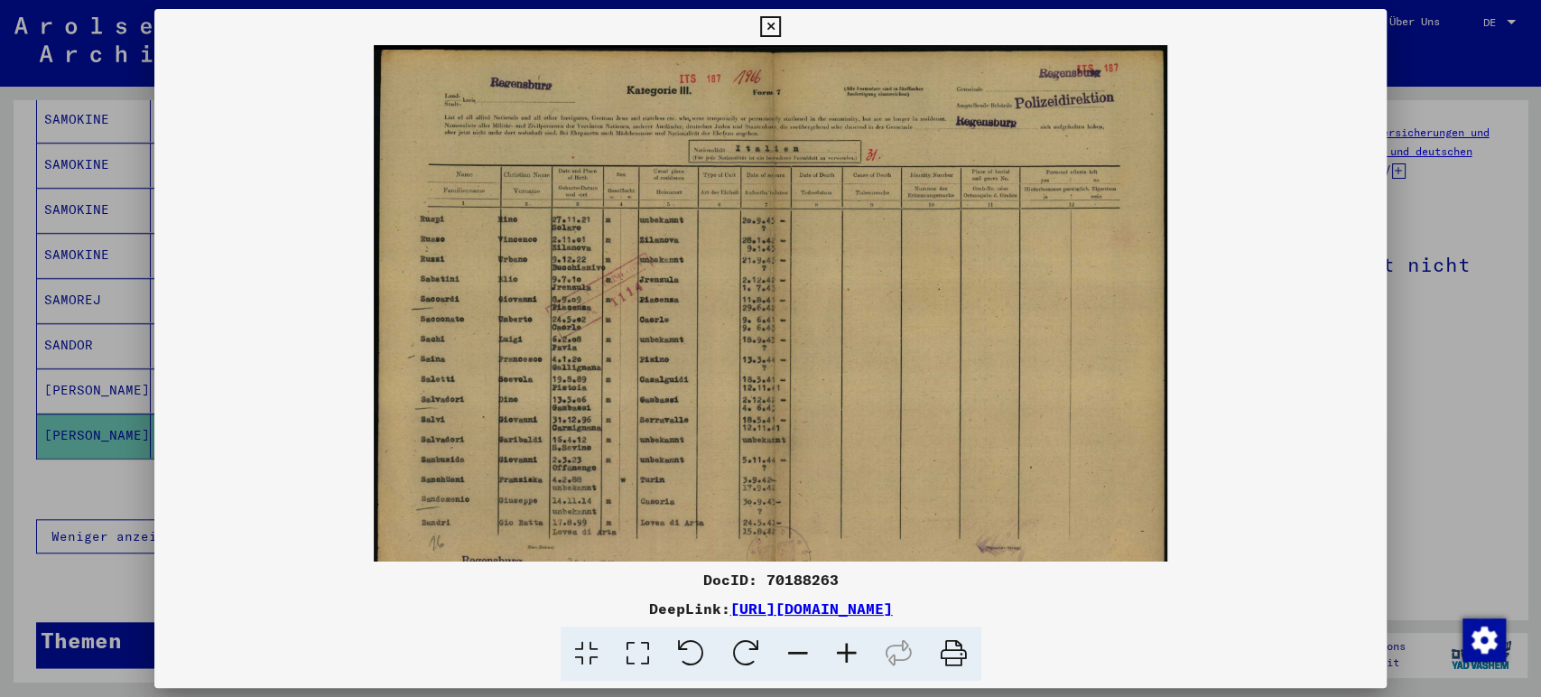
click at [844, 646] on icon at bounding box center [846, 653] width 49 height 55
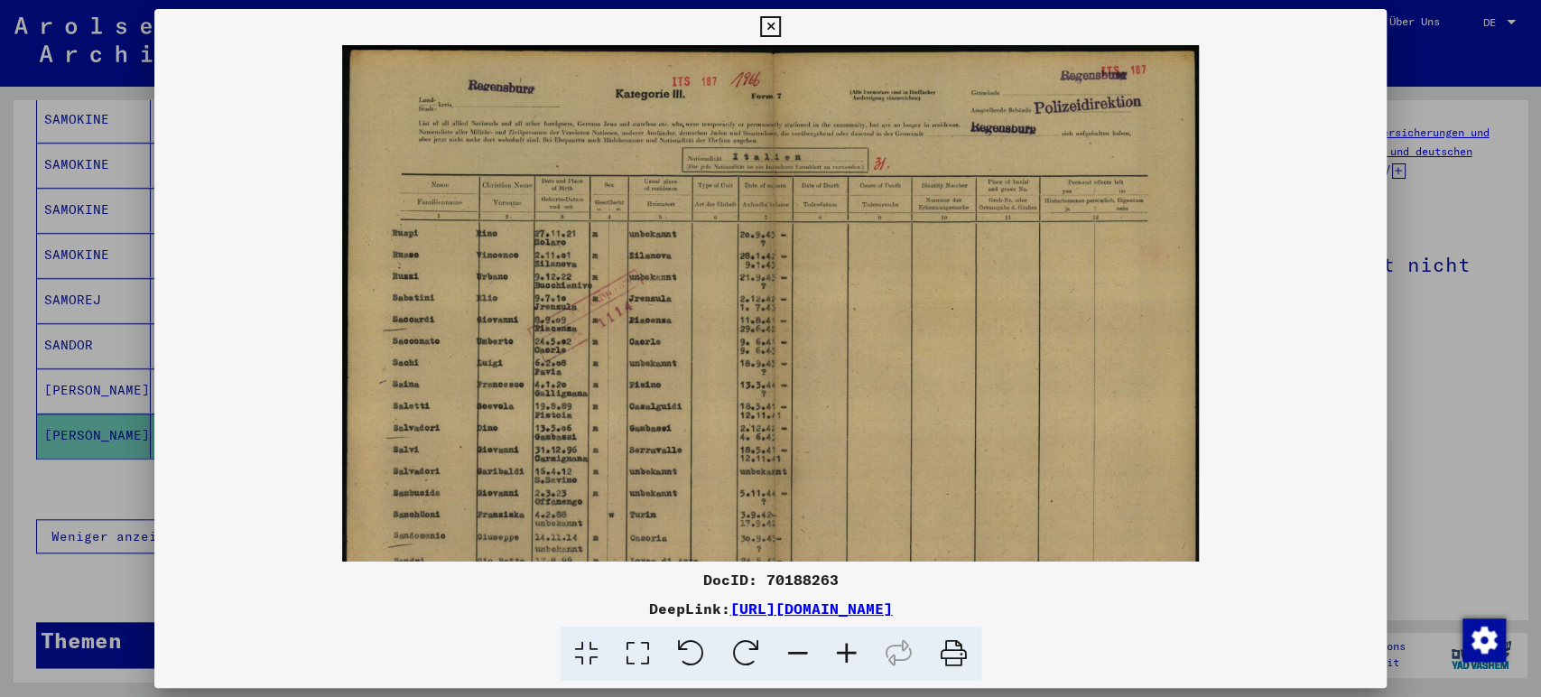
click at [844, 646] on icon at bounding box center [846, 653] width 49 height 55
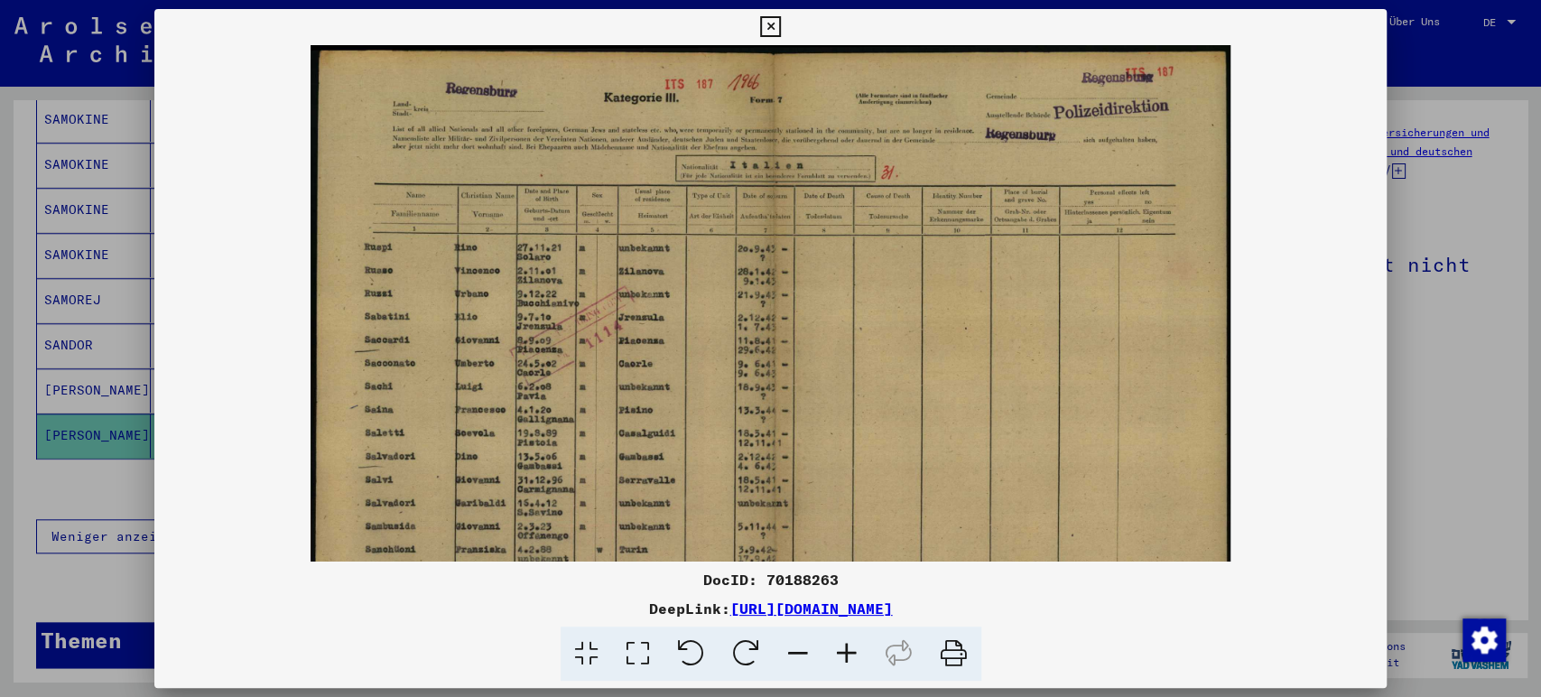
click at [844, 646] on icon at bounding box center [846, 653] width 49 height 55
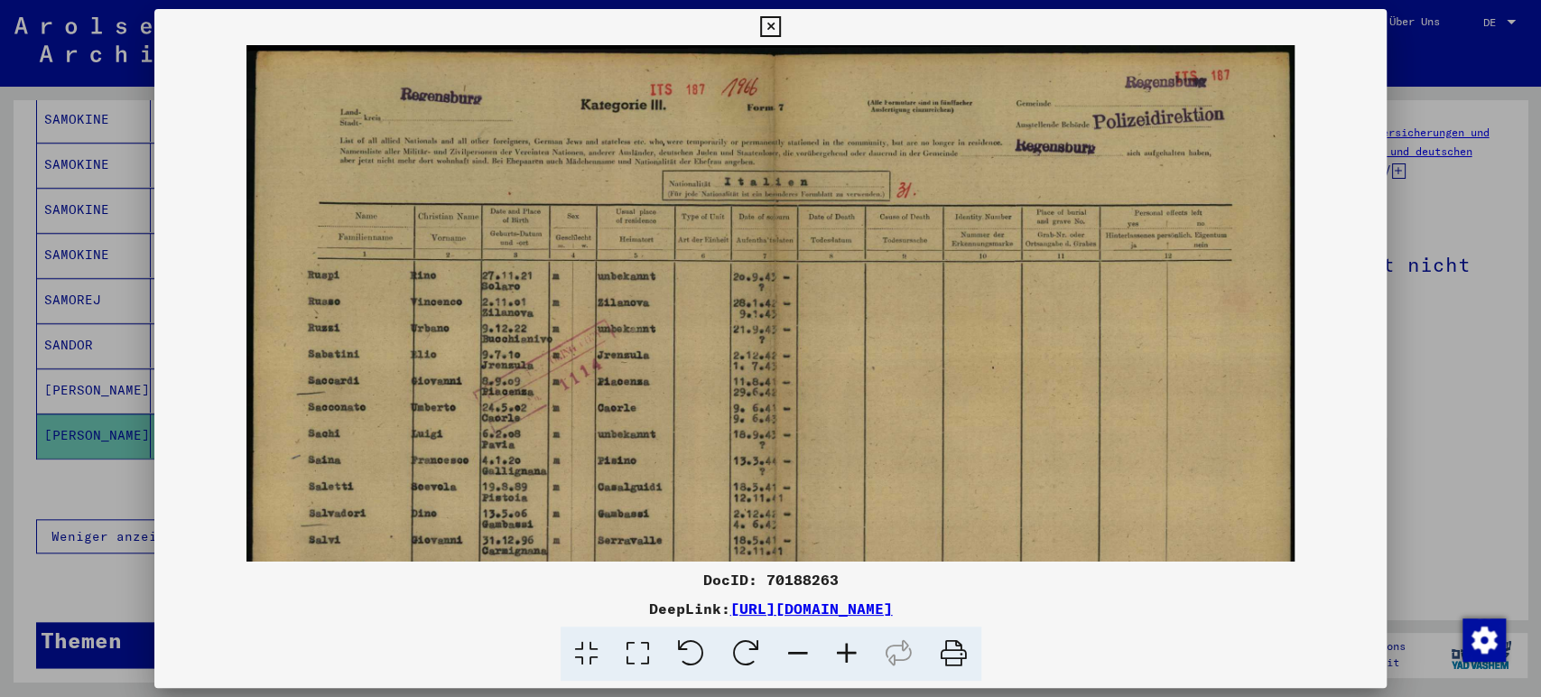
click at [844, 646] on icon at bounding box center [846, 653] width 49 height 55
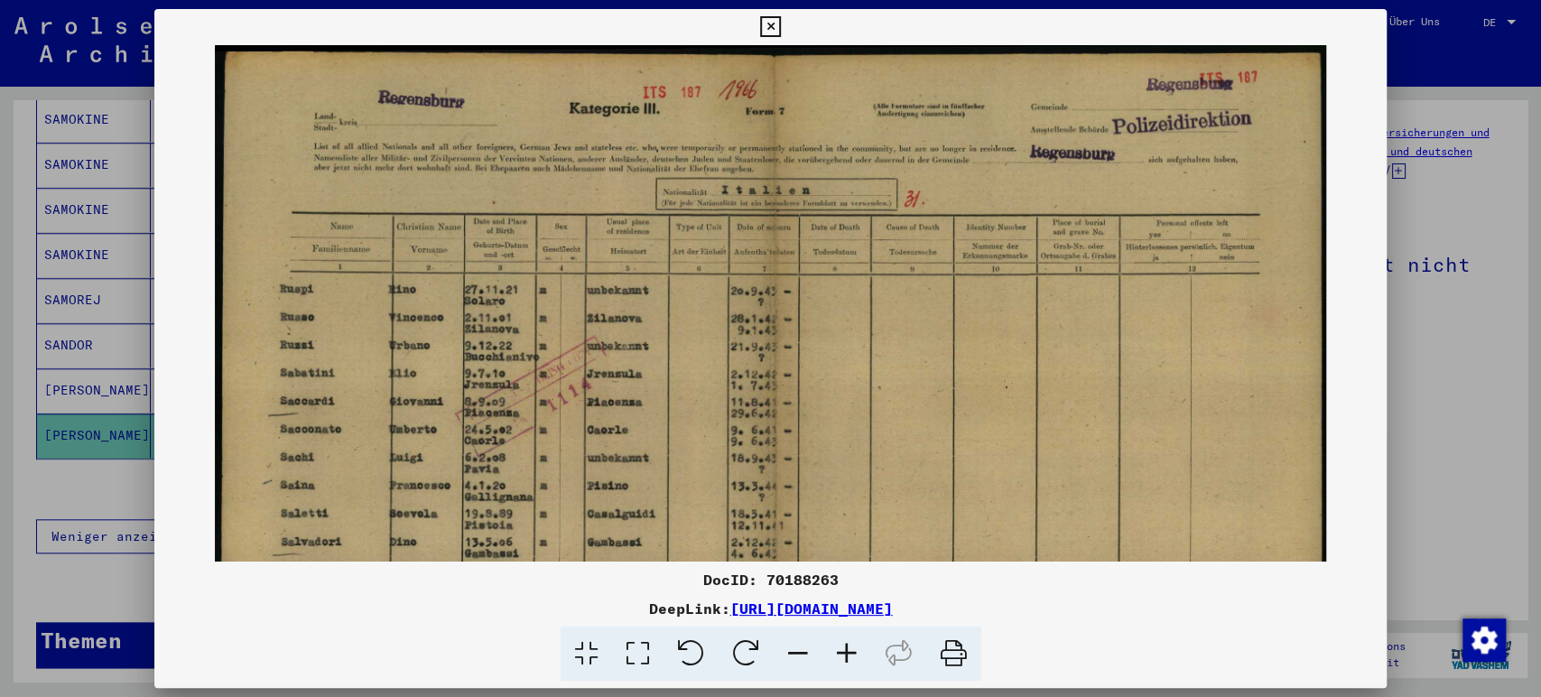
click at [844, 646] on icon at bounding box center [846, 653] width 49 height 55
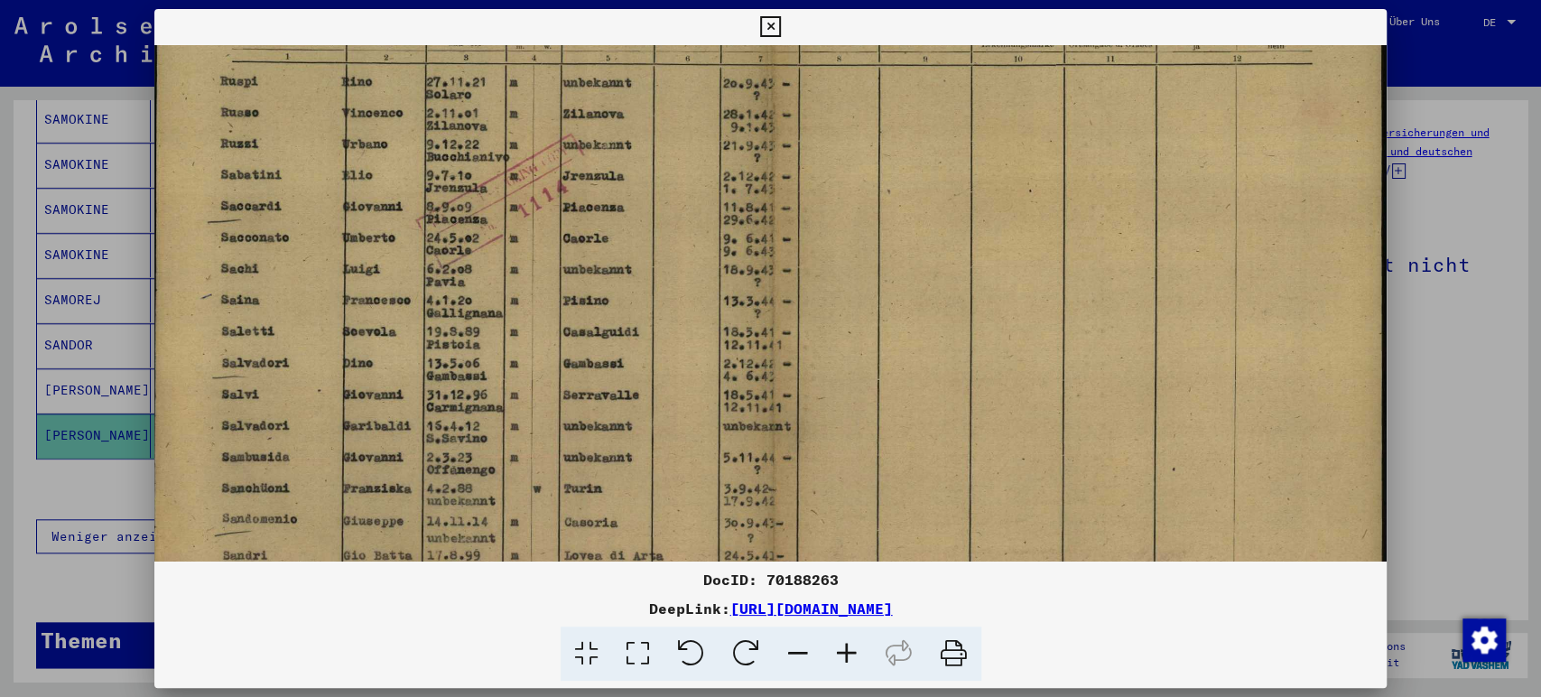
scroll to position [273, 6]
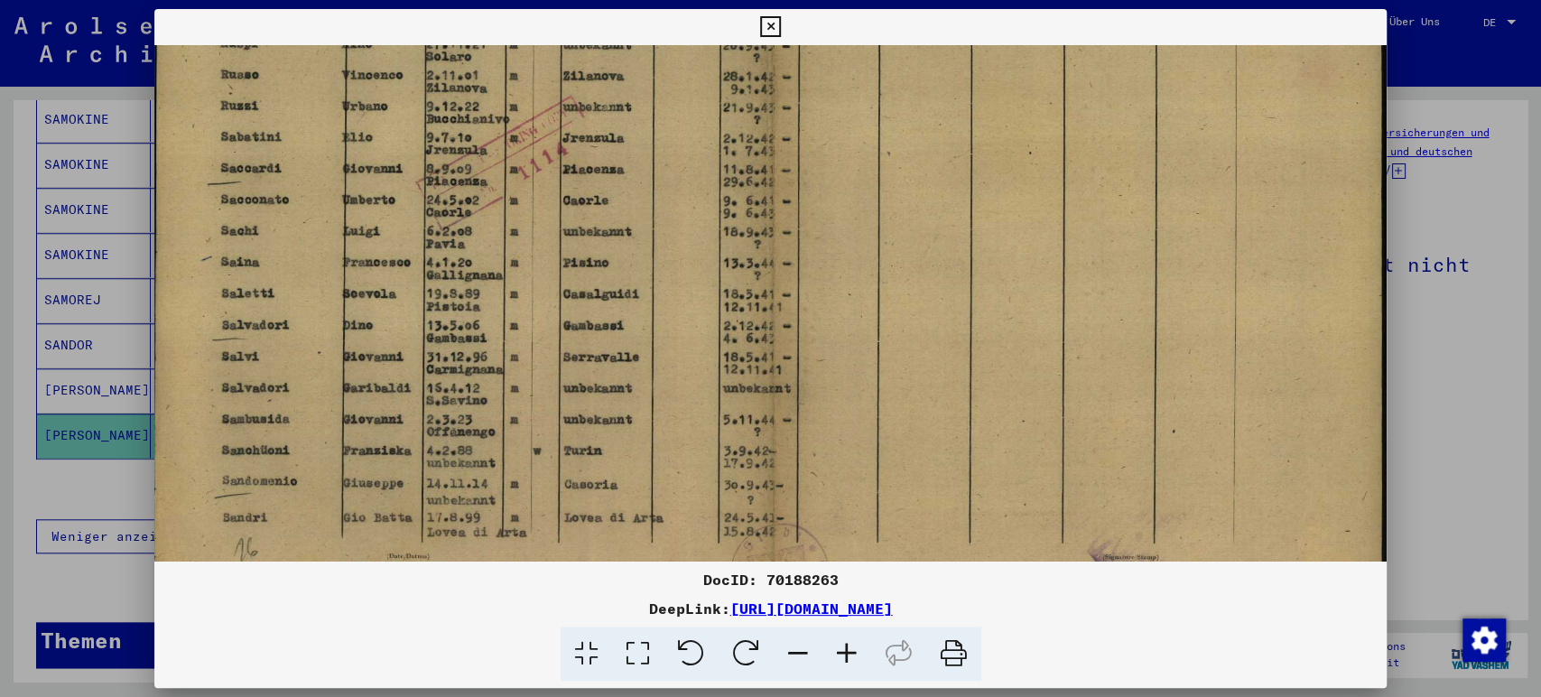
drag, startPoint x: 491, startPoint y: 420, endPoint x: 549, endPoint y: 149, distance: 276.9
click at [549, 149] on img at bounding box center [767, 210] width 1239 height 877
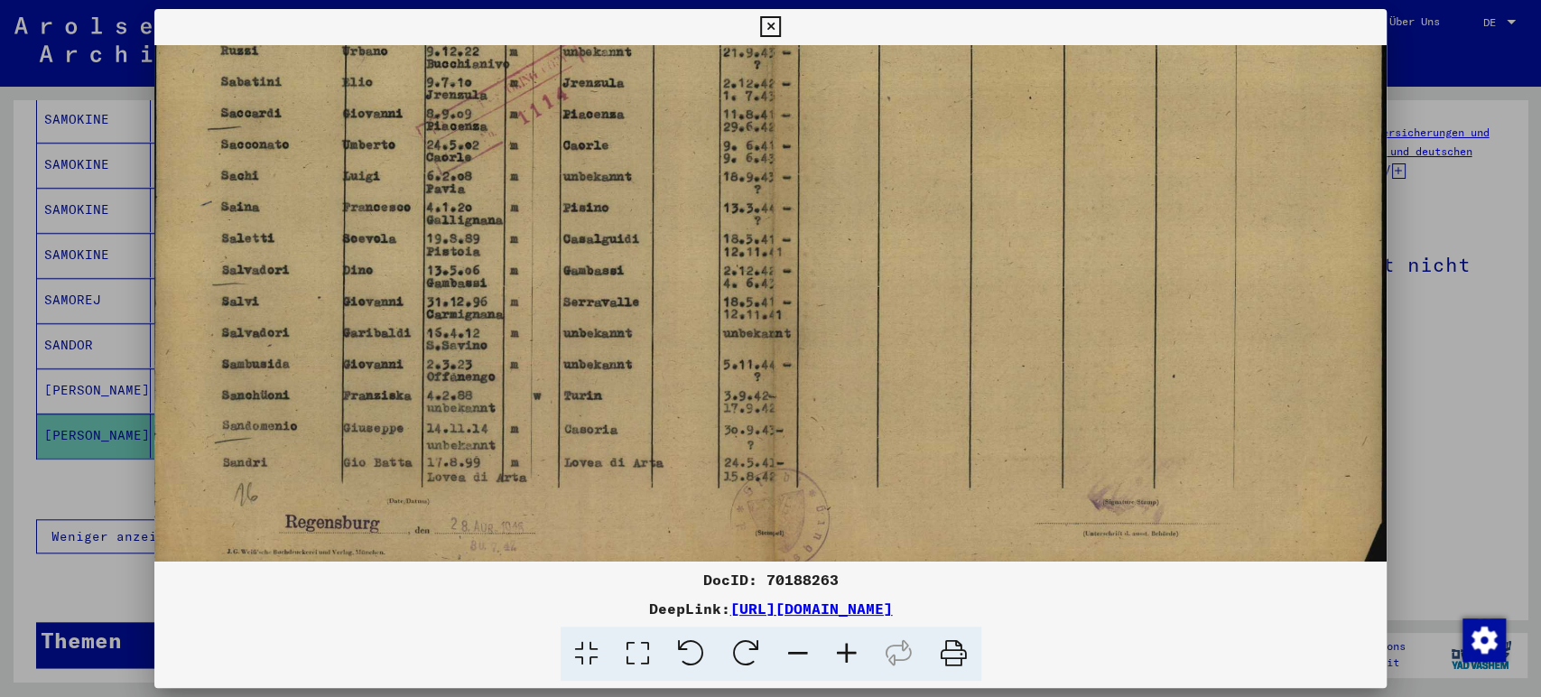
scroll to position [330, 6]
drag, startPoint x: 309, startPoint y: 463, endPoint x: 306, endPoint y: 406, distance: 56.9
click at [306, 406] on img at bounding box center [767, 153] width 1239 height 877
click at [779, 33] on icon at bounding box center [770, 27] width 21 height 22
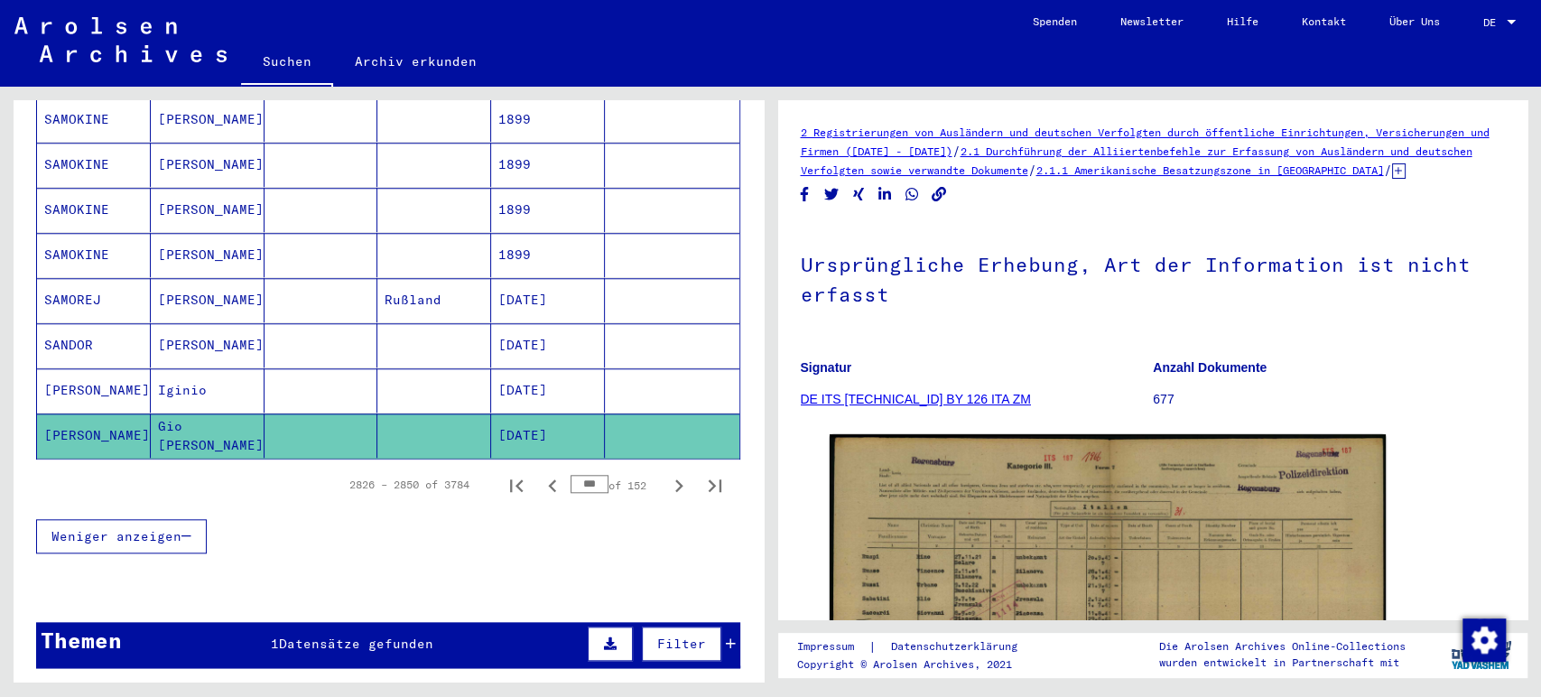
click at [359, 368] on mat-cell at bounding box center [321, 390] width 114 height 44
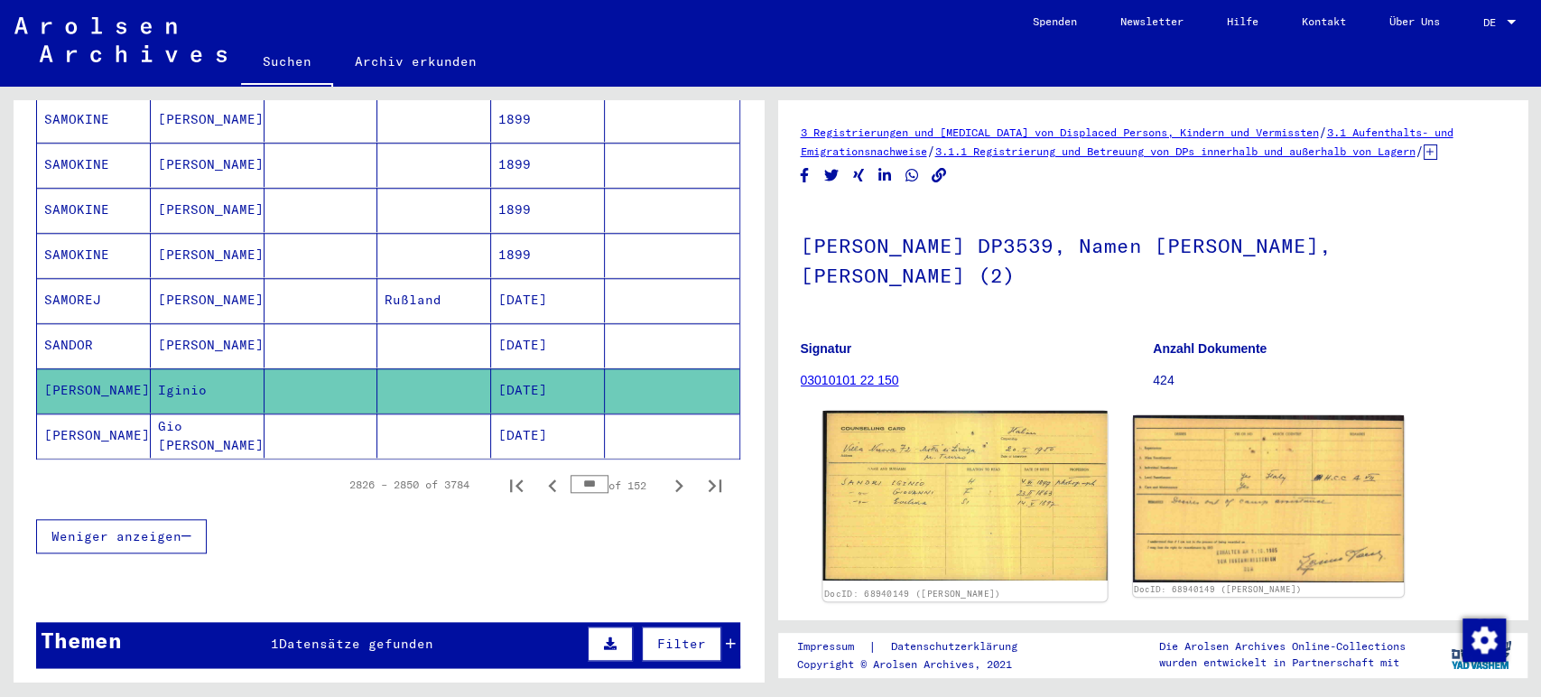
click at [939, 489] on img at bounding box center [964, 496] width 284 height 170
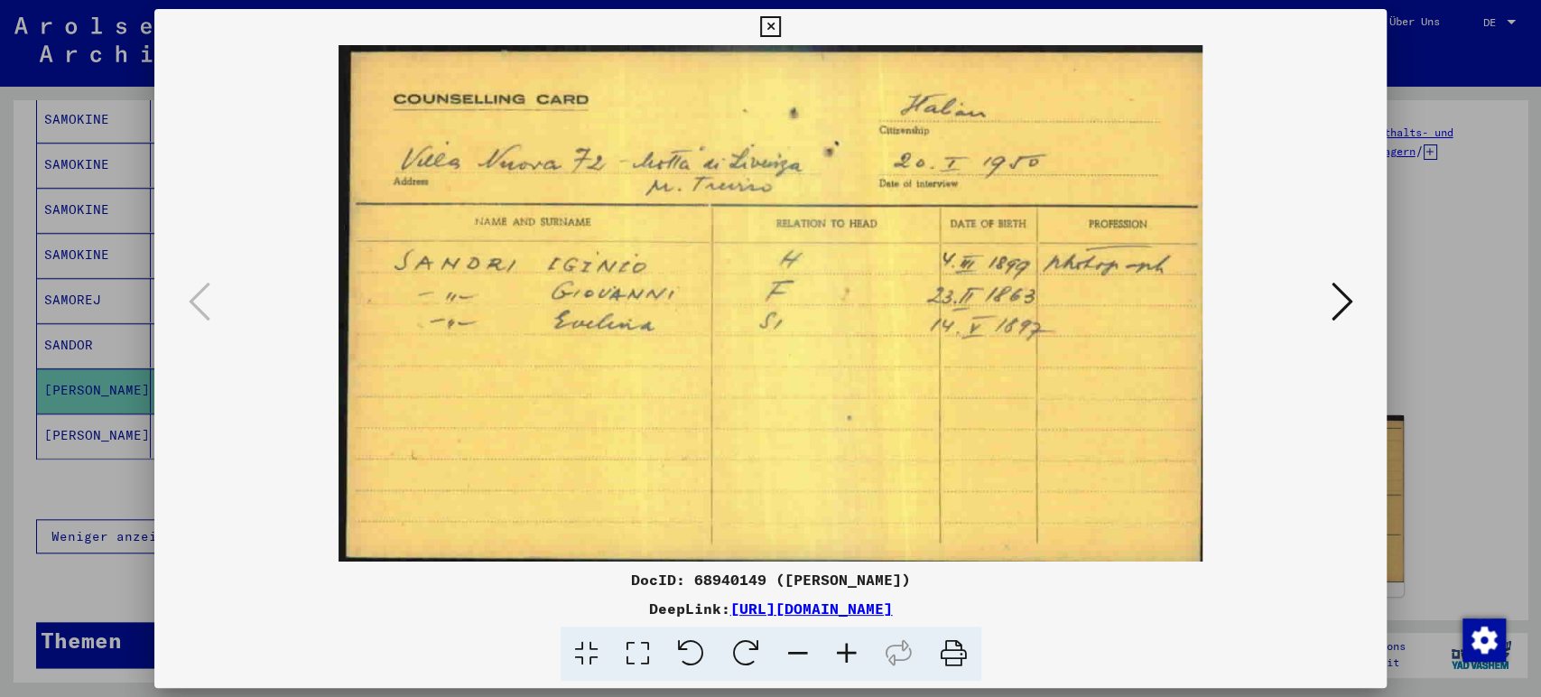
click at [769, 26] on icon at bounding box center [770, 27] width 21 height 22
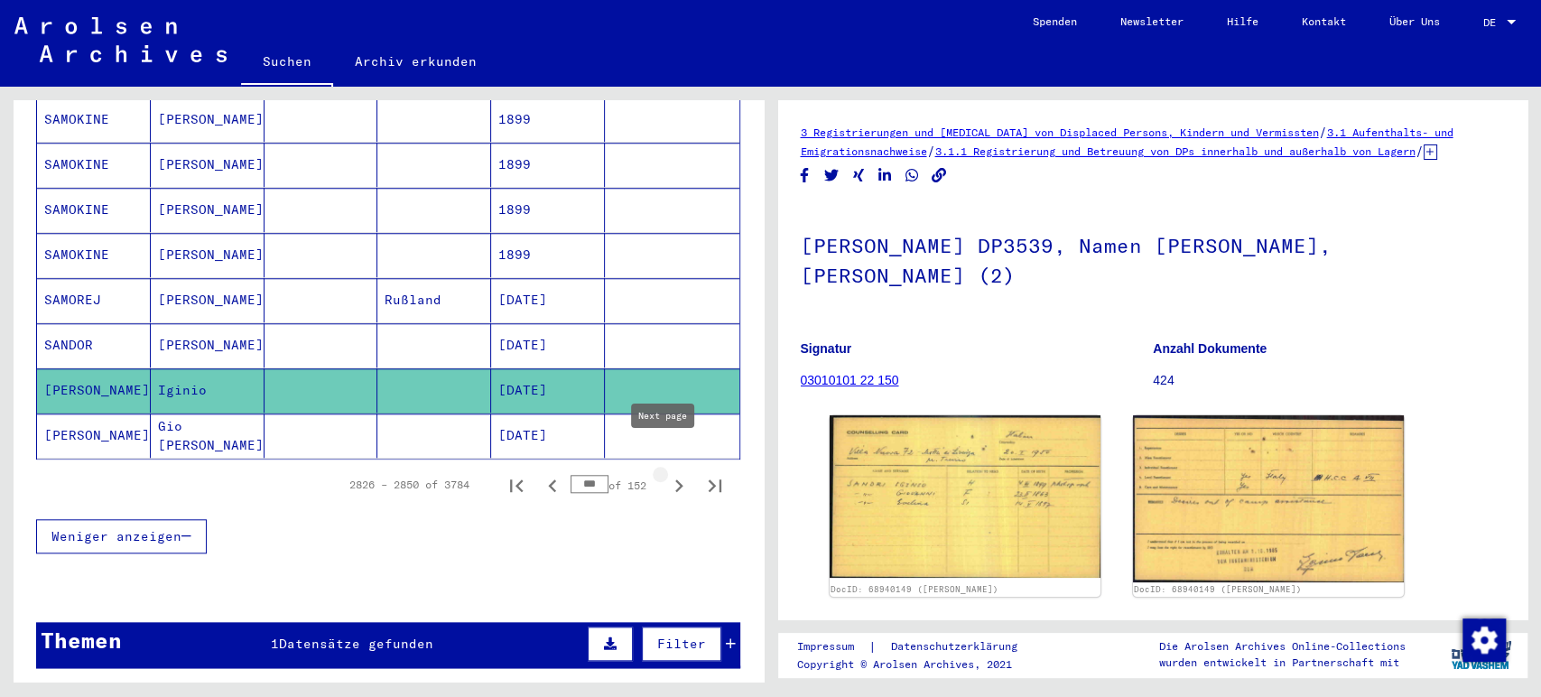
click at [666, 473] on icon "Next page" at bounding box center [678, 485] width 25 height 25
type input "***"
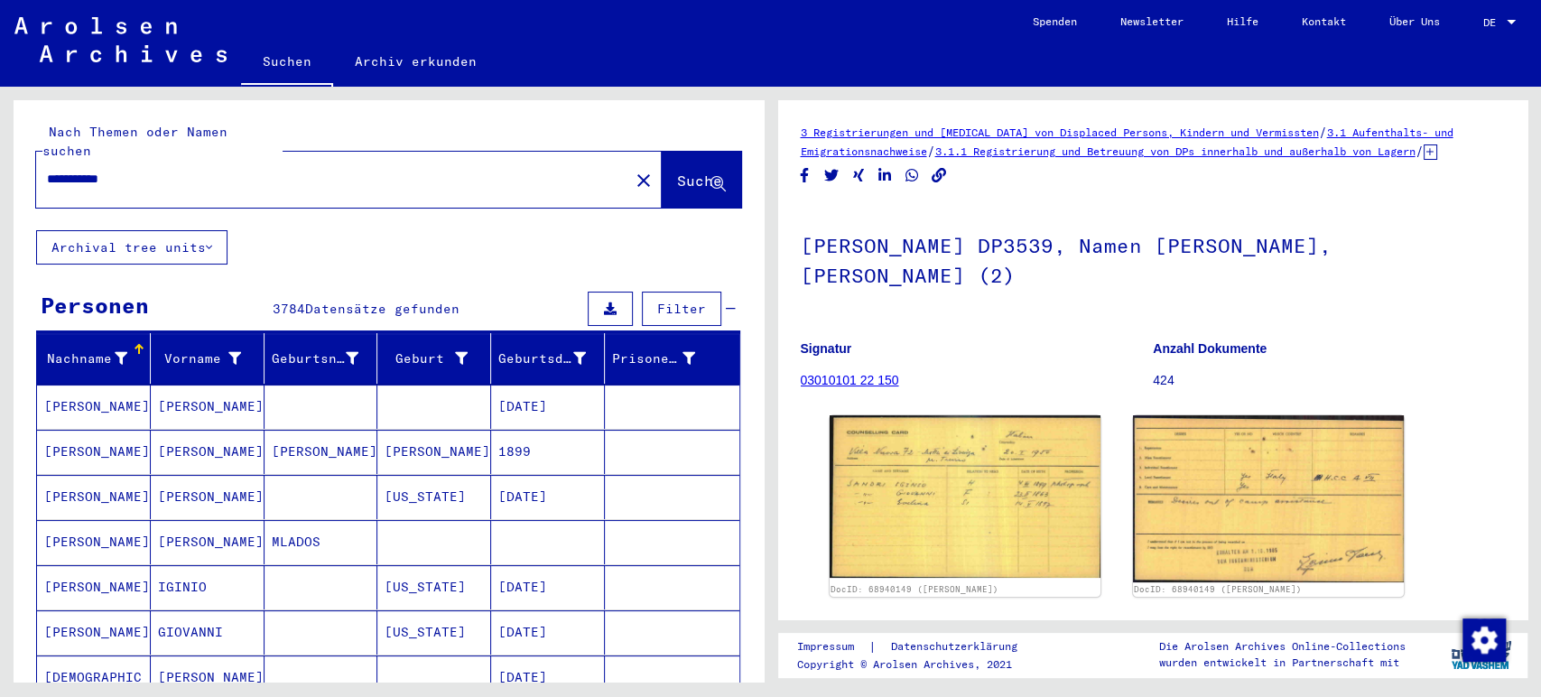
drag, startPoint x: 144, startPoint y: 162, endPoint x: 0, endPoint y: 157, distance: 144.5
click at [0, 157] on div "**********" at bounding box center [385, 384] width 770 height 595
type input "**********"
